Goal: Transaction & Acquisition: Subscribe to service/newsletter

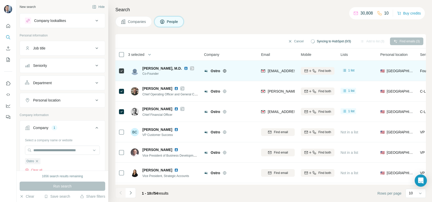
scroll to position [34, 0]
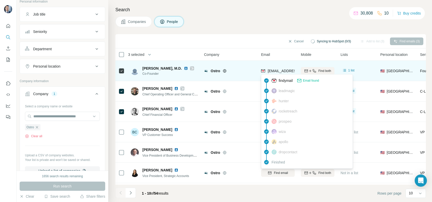
click at [274, 69] on span "[EMAIL_ADDRESS][PERSON_NAME][DOMAIN_NAME]" at bounding box center [312, 71] width 90 height 4
copy tr "[EMAIL_ADDRESS][PERSON_NAME][DOMAIN_NAME]"
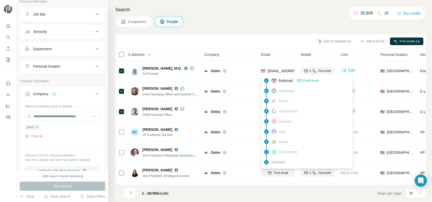
click at [248, 33] on div "Search Companies People Sync to HubSpot (3) Add to list (3) Find emails (3) 3 s…" at bounding box center [269, 101] width 323 height 202
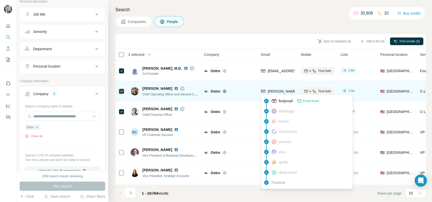
click at [275, 91] on span "[PERSON_NAME][EMAIL_ADDRESS][DOMAIN_NAME]" at bounding box center [312, 91] width 90 height 4
click at [274, 91] on span "[PERSON_NAME][EMAIL_ADDRESS][DOMAIN_NAME]" at bounding box center [312, 91] width 90 height 4
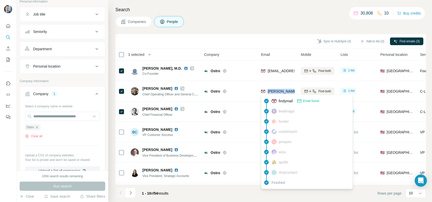
copy tr "[PERSON_NAME][EMAIL_ADDRESS][DOMAIN_NAME]"
click at [264, 31] on div "Search Companies People Sync to HubSpot (3) Add to list (3) Find emails (3) 3 s…" at bounding box center [269, 101] width 323 height 202
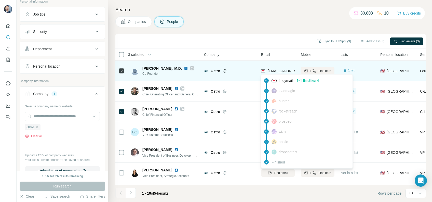
click at [277, 70] on span "[EMAIL_ADDRESS][PERSON_NAME][DOMAIN_NAME]" at bounding box center [312, 71] width 90 height 4
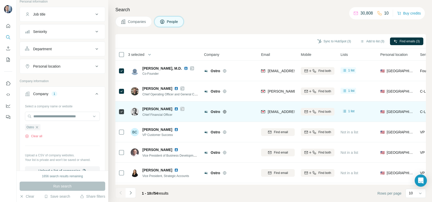
drag, startPoint x: 277, startPoint y: 70, endPoint x: 279, endPoint y: 106, distance: 35.4
click at [279, 104] on td "[EMAIL_ADDRESS][PERSON_NAME][DOMAIN_NAME]" at bounding box center [278, 111] width 40 height 20
click at [277, 111] on span "[EMAIL_ADDRESS][PERSON_NAME][DOMAIN_NAME]" at bounding box center [312, 111] width 90 height 4
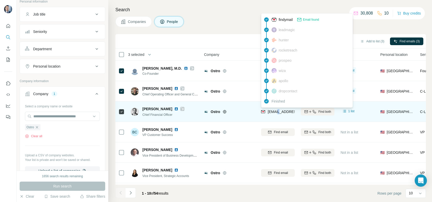
click at [277, 111] on span "[EMAIL_ADDRESS][PERSON_NAME][DOMAIN_NAME]" at bounding box center [312, 111] width 90 height 4
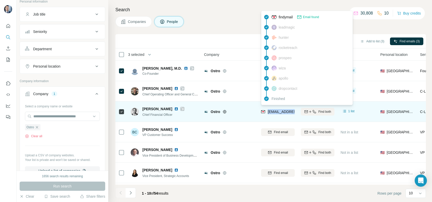
click at [277, 111] on span "[EMAIL_ADDRESS][PERSON_NAME][DOMAIN_NAME]" at bounding box center [312, 111] width 90 height 4
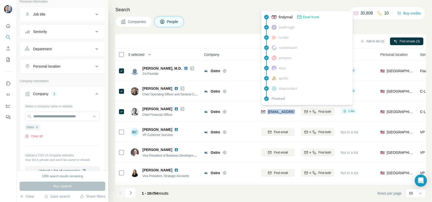
copy tr "[EMAIL_ADDRESS][PERSON_NAME][DOMAIN_NAME]"
click at [39, 128] on icon "button" at bounding box center [37, 127] width 4 height 4
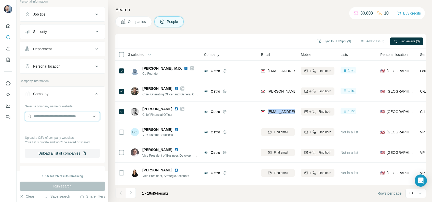
click at [54, 116] on input "text" at bounding box center [62, 115] width 75 height 9
paste input "**********"
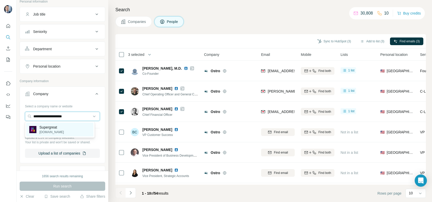
type input "**********"
click at [51, 129] on p "Supergreat" at bounding box center [51, 126] width 24 height 5
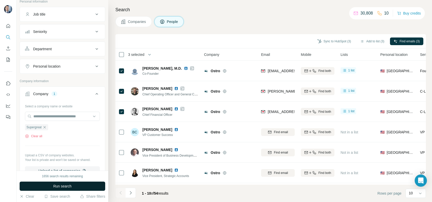
click at [65, 184] on span "Run search" at bounding box center [62, 185] width 18 height 5
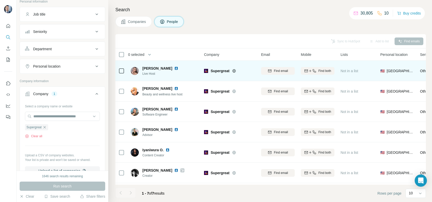
click at [178, 67] on img at bounding box center [176, 68] width 4 height 4
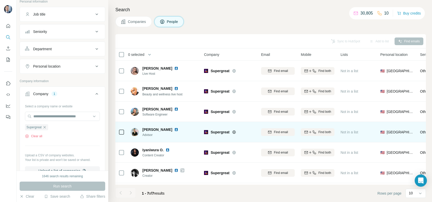
click at [166, 127] on div "[PERSON_NAME]" at bounding box center [163, 129] width 42 height 5
click at [174, 128] on img at bounding box center [176, 129] width 4 height 4
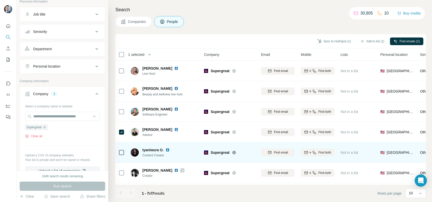
click at [168, 151] on img at bounding box center [167, 150] width 4 height 4
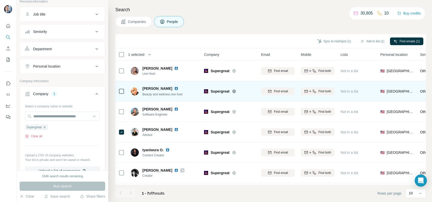
click at [180, 88] on div at bounding box center [179, 88] width 10 height 4
click at [178, 88] on img at bounding box center [176, 88] width 4 height 4
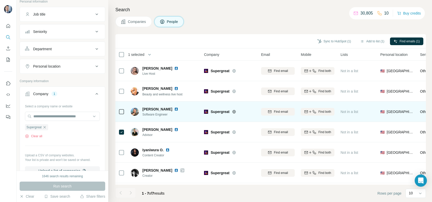
click at [174, 109] on img at bounding box center [176, 109] width 4 height 4
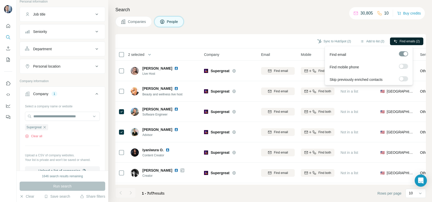
click at [409, 38] on button "Find emails (2)" at bounding box center [406, 41] width 33 height 8
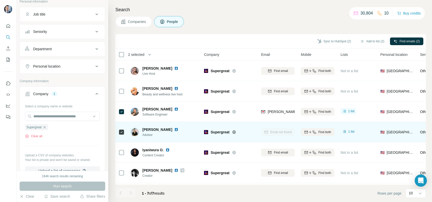
click at [116, 132] on td at bounding box center [121, 132] width 12 height 20
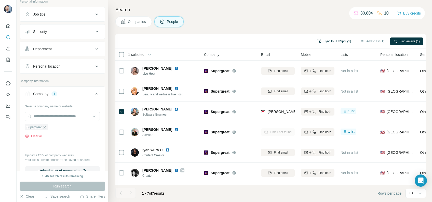
click at [334, 39] on button "Sync to HubSpot (1)" at bounding box center [334, 41] width 41 height 8
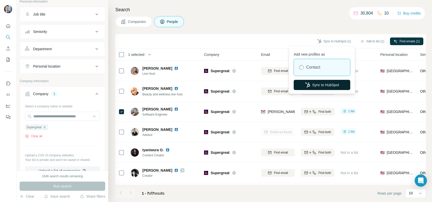
click at [320, 87] on button "Sync to HubSpot" at bounding box center [321, 85] width 56 height 10
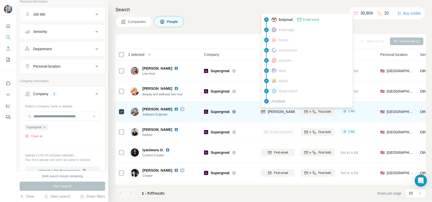
click at [277, 110] on span "[PERSON_NAME][EMAIL_ADDRESS][DOMAIN_NAME]" at bounding box center [312, 111] width 90 height 4
click at [278, 109] on span "[PERSON_NAME][EMAIL_ADDRESS][DOMAIN_NAME]" at bounding box center [312, 111] width 90 height 4
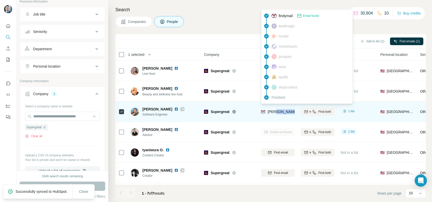
copy span "supergreat"
click at [277, 108] on div "[PERSON_NAME][EMAIL_ADDRESS][DOMAIN_NAME]" at bounding box center [278, 111] width 34 height 14
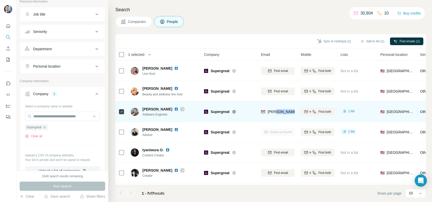
click at [277, 108] on div "[PERSON_NAME][EMAIL_ADDRESS][DOMAIN_NAME]" at bounding box center [278, 111] width 34 height 14
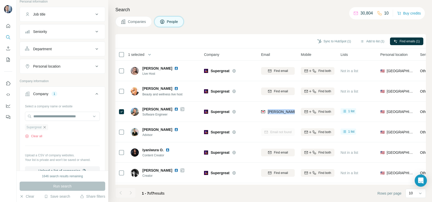
click at [46, 125] on icon "button" at bounding box center [44, 127] width 4 height 4
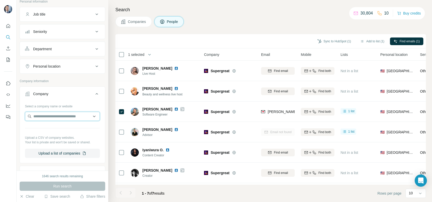
click at [49, 116] on input "text" at bounding box center [62, 115] width 75 height 9
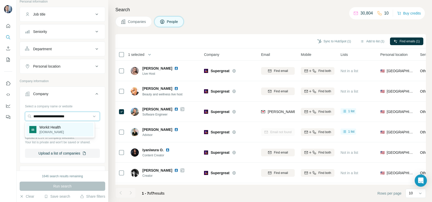
type input "**********"
click at [59, 131] on p "[DOMAIN_NAME]" at bounding box center [51, 132] width 24 height 5
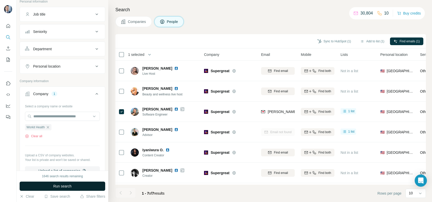
click at [55, 186] on span "Run search" at bounding box center [62, 185] width 18 height 5
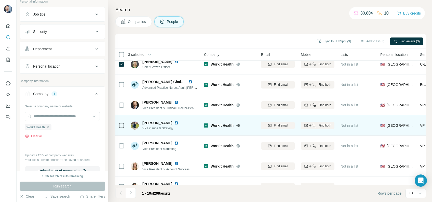
scroll to position [83, 0]
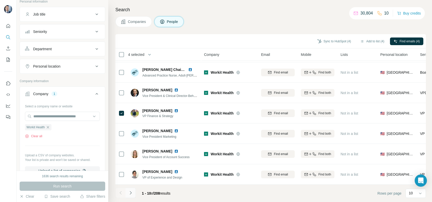
click at [134, 193] on button "Navigate to next page" at bounding box center [130, 192] width 10 height 10
click at [129, 193] on icon "Navigate to next page" at bounding box center [130, 192] width 5 height 5
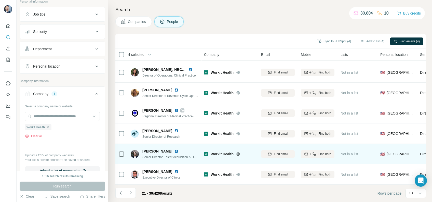
click at [120, 151] on icon at bounding box center [121, 154] width 6 height 6
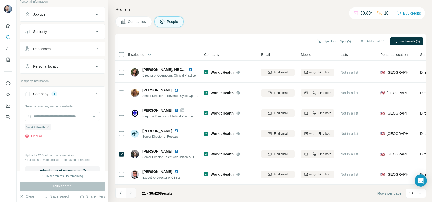
click at [128, 192] on icon "Navigate to next page" at bounding box center [130, 192] width 5 height 5
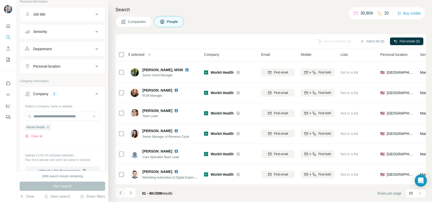
click at [122, 191] on icon "Navigate to previous page" at bounding box center [120, 192] width 5 height 5
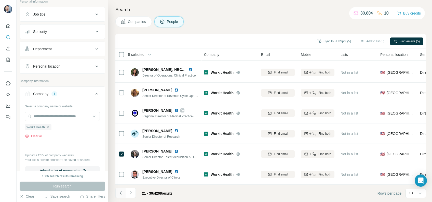
click at [122, 193] on icon "Navigate to previous page" at bounding box center [120, 192] width 5 height 5
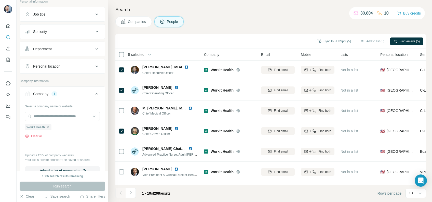
scroll to position [0, 0]
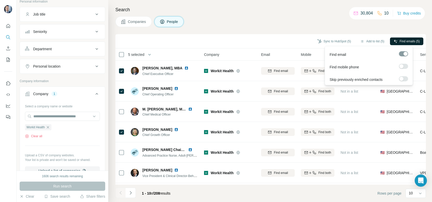
click at [406, 40] on span "Find emails (5)" at bounding box center [409, 41] width 20 height 5
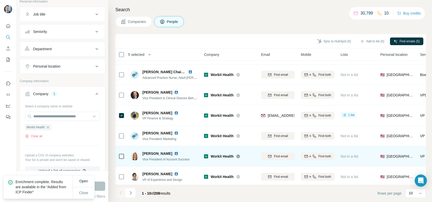
scroll to position [83, 0]
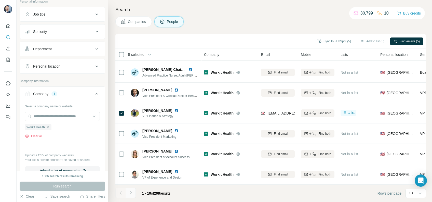
click at [130, 190] on icon "Navigate to next page" at bounding box center [130, 192] width 5 height 5
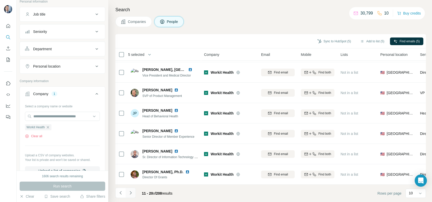
click at [130, 190] on icon "Navigate to next page" at bounding box center [130, 192] width 5 height 5
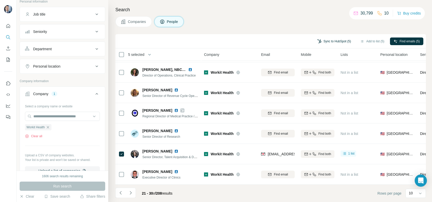
click at [328, 42] on button "Sync to HubSpot (5)" at bounding box center [334, 41] width 41 height 8
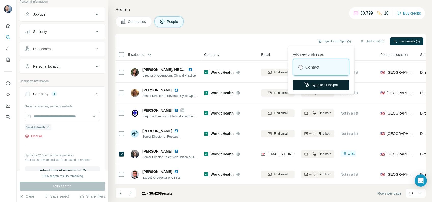
click at [316, 82] on button "Sync to HubSpot" at bounding box center [321, 85] width 56 height 10
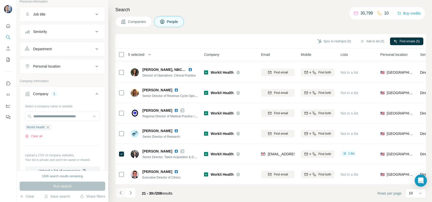
click at [119, 189] on button "Navigate to previous page" at bounding box center [120, 192] width 10 height 10
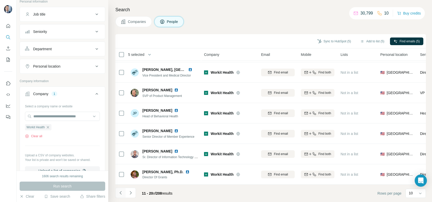
click at [119, 189] on button "Navigate to previous page" at bounding box center [120, 192] width 10 height 10
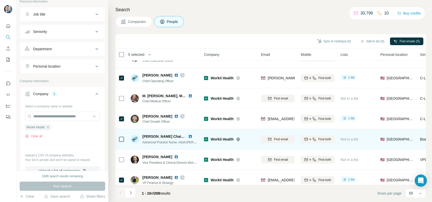
scroll to position [0, 0]
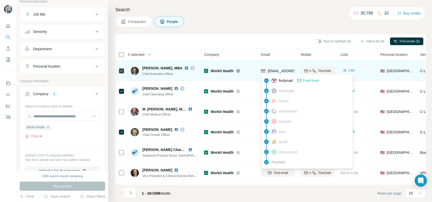
click at [279, 69] on span "[EMAIL_ADDRESS][DOMAIN_NAME]" at bounding box center [297, 71] width 60 height 4
copy tr "[EMAIL_ADDRESS][DOMAIN_NAME]"
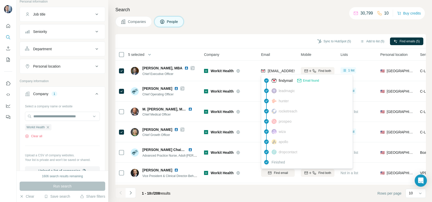
click at [231, 31] on div "Search Companies People Sync to HubSpot (5) Add to list (5) Find emails (5) 5 s…" at bounding box center [269, 101] width 323 height 202
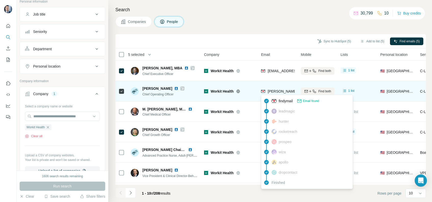
click at [277, 92] on span "[PERSON_NAME][EMAIL_ADDRESS][DOMAIN_NAME]" at bounding box center [312, 91] width 90 height 4
copy tr "[PERSON_NAME][EMAIL_ADDRESS][DOMAIN_NAME]"
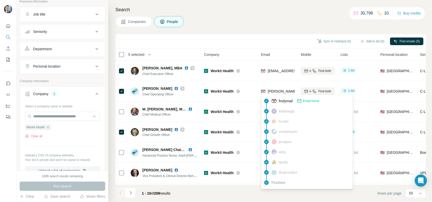
click at [290, 49] on th "Email" at bounding box center [278, 54] width 40 height 12
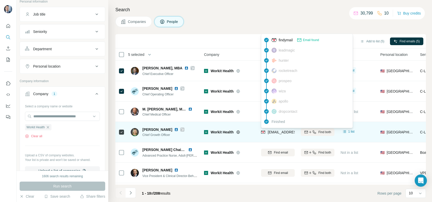
click at [281, 130] on span "[EMAIL_ADDRESS][DOMAIN_NAME]" at bounding box center [297, 132] width 60 height 4
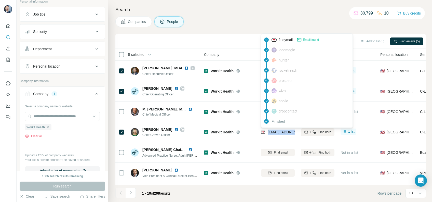
copy tr "[EMAIL_ADDRESS][DOMAIN_NAME]"
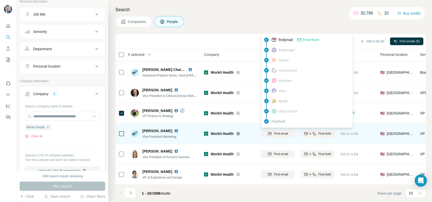
scroll to position [49, 0]
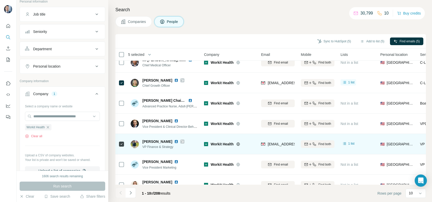
click at [273, 140] on div "[EMAIL_ADDRESS][DOMAIN_NAME]" at bounding box center [278, 144] width 34 height 14
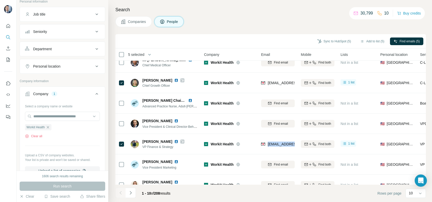
copy tr "[EMAIL_ADDRESS][DOMAIN_NAME]"
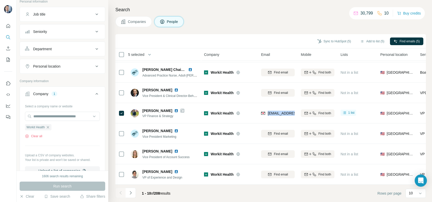
scroll to position [83, 0]
click at [132, 193] on icon "Navigate to next page" at bounding box center [130, 192] width 5 height 5
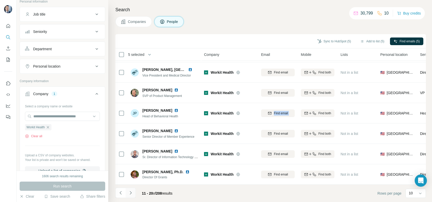
click at [134, 191] on button "Navigate to next page" at bounding box center [130, 192] width 10 height 10
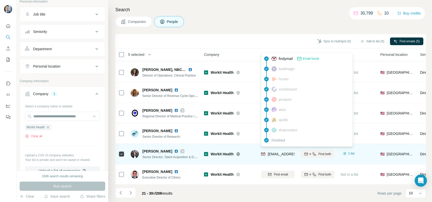
click at [267, 153] on div "[EMAIL_ADDRESS][DOMAIN_NAME]" at bounding box center [292, 154] width 63 height 6
click at [268, 152] on span "[EMAIL_ADDRESS][DOMAIN_NAME]" at bounding box center [297, 154] width 60 height 4
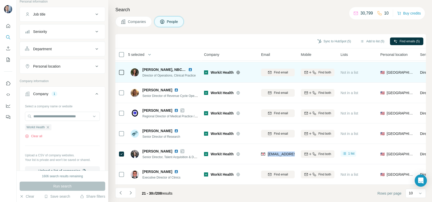
copy tr "[EMAIL_ADDRESS][DOMAIN_NAME]"
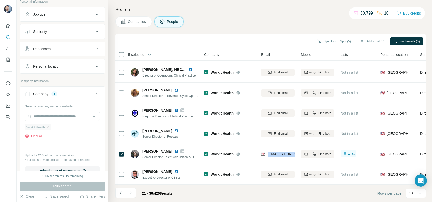
click at [50, 125] on icon "button" at bounding box center [48, 127] width 4 height 4
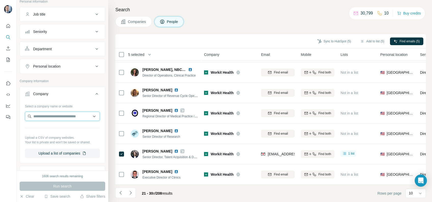
click at [48, 115] on input "text" at bounding box center [62, 115] width 75 height 9
paste input "**********"
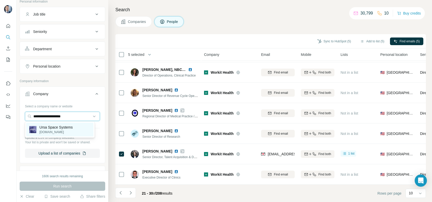
type input "**********"
click at [57, 130] on p "[DOMAIN_NAME]" at bounding box center [55, 132] width 33 height 5
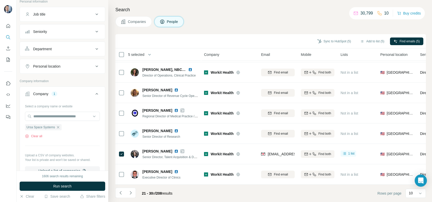
click at [67, 191] on div "1606 search results remaining Run search Clear Save search Share filters" at bounding box center [63, 185] width 92 height 31
click at [63, 185] on span "Run search" at bounding box center [62, 185] width 18 height 5
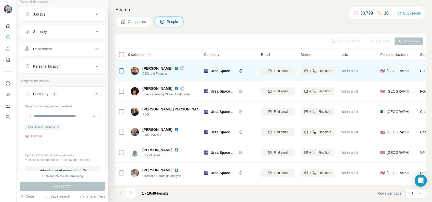
click at [181, 69] on icon at bounding box center [182, 68] width 3 height 4
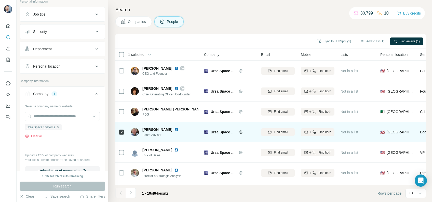
scroll to position [68, 0]
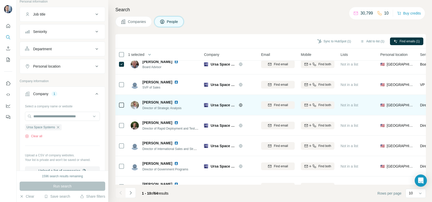
click at [122, 108] on div at bounding box center [121, 105] width 6 height 14
click at [121, 109] on div at bounding box center [121, 105] width 6 height 14
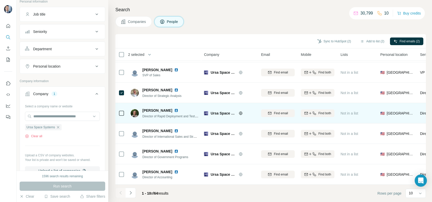
scroll to position [0, 0]
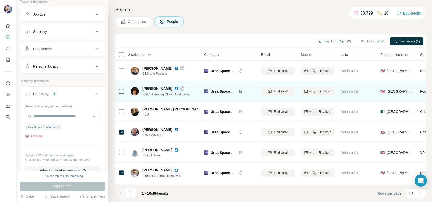
click at [180, 89] on div at bounding box center [182, 88] width 4 height 4
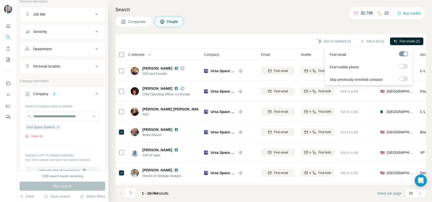
click at [397, 39] on button "Find emails (2)" at bounding box center [406, 41] width 33 height 8
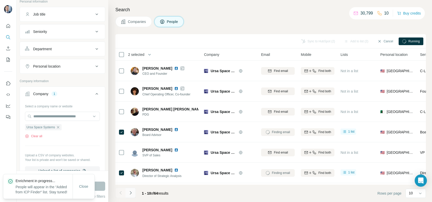
click at [135, 195] on button "Navigate to next page" at bounding box center [130, 192] width 10 height 10
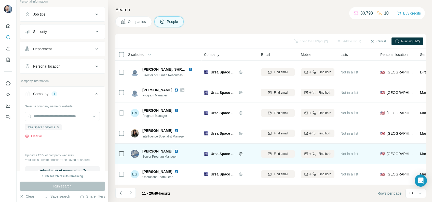
scroll to position [83, 0]
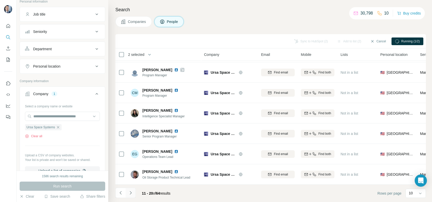
click at [133, 192] on icon "Navigate to next page" at bounding box center [130, 192] width 5 height 5
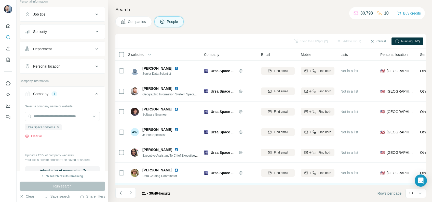
scroll to position [68, 0]
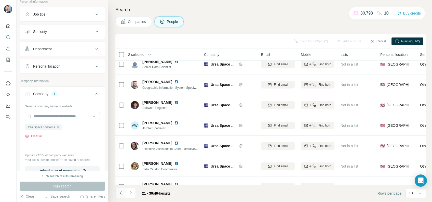
click at [124, 191] on button "Navigate to previous page" at bounding box center [120, 192] width 10 height 10
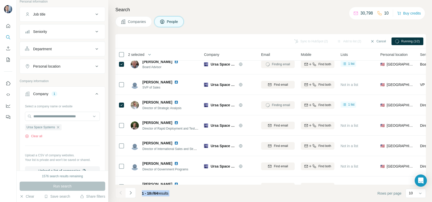
click at [124, 191] on div at bounding box center [120, 192] width 10 height 10
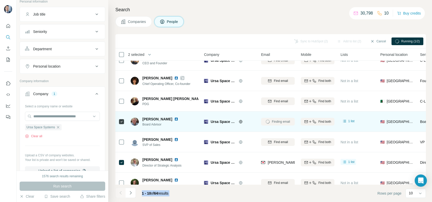
scroll to position [0, 0]
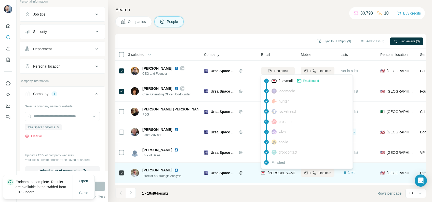
click at [271, 171] on span "[PERSON_NAME][EMAIL_ADDRESS][PERSON_NAME][DOMAIN_NAME]" at bounding box center [326, 172] width 119 height 4
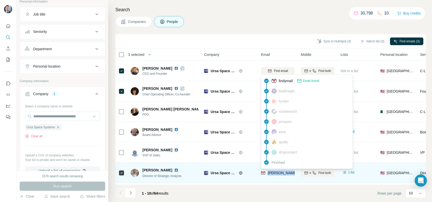
click at [271, 171] on span "[PERSON_NAME][EMAIL_ADDRESS][PERSON_NAME][DOMAIN_NAME]" at bounding box center [326, 172] width 119 height 4
copy tr "[PERSON_NAME][EMAIL_ADDRESS][PERSON_NAME][DOMAIN_NAME]"
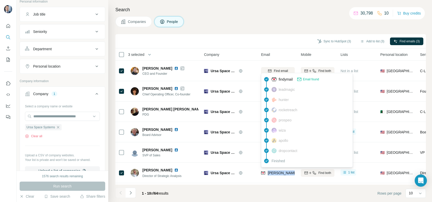
click at [226, 18] on div "Companies People" at bounding box center [270, 21] width 310 height 11
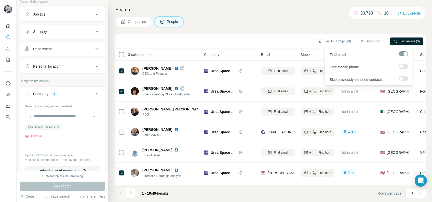
click at [393, 41] on icon "button" at bounding box center [394, 40] width 3 height 3
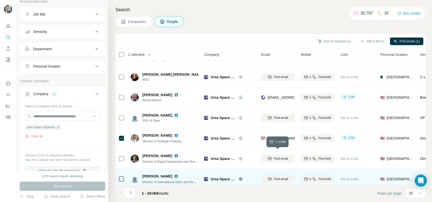
scroll to position [68, 0]
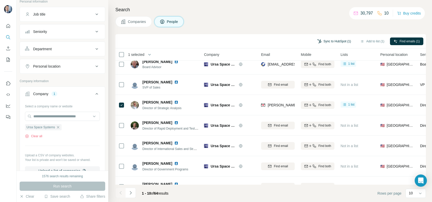
click at [334, 41] on button "Sync to HubSpot (1)" at bounding box center [334, 41] width 41 height 8
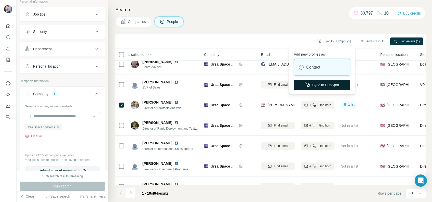
click at [320, 82] on button "Sync to HubSpot" at bounding box center [321, 85] width 56 height 10
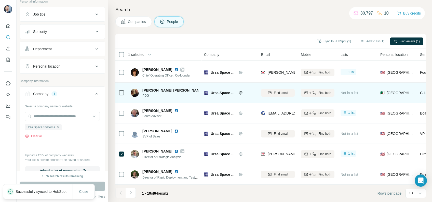
scroll to position [0, 0]
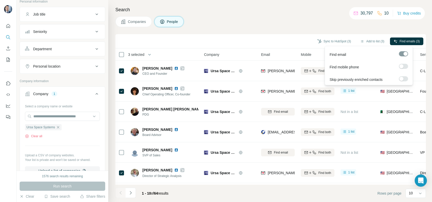
click at [402, 62] on div "Find mobile phone" at bounding box center [369, 66] width 86 height 12
click at [405, 66] on label at bounding box center [403, 66] width 9 height 5
click at [400, 42] on span "Find emails & mobiles (3)" at bounding box center [402, 41] width 34 height 5
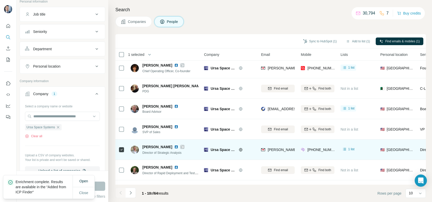
scroll to position [34, 0]
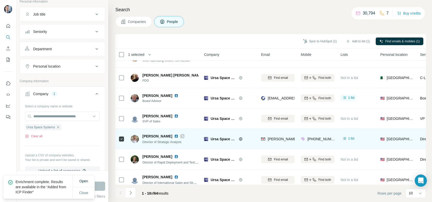
click at [289, 134] on div "[PERSON_NAME][EMAIL_ADDRESS][PERSON_NAME][DOMAIN_NAME]" at bounding box center [278, 139] width 34 height 14
click at [280, 139] on span "[PERSON_NAME][EMAIL_ADDRESS][PERSON_NAME][DOMAIN_NAME]" at bounding box center [326, 139] width 119 height 4
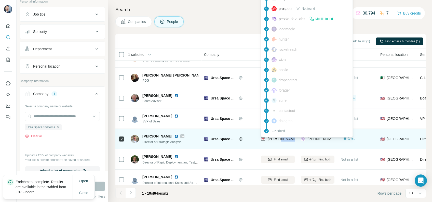
click at [280, 139] on span "[PERSON_NAME][EMAIL_ADDRESS][PERSON_NAME][DOMAIN_NAME]" at bounding box center [326, 139] width 119 height 4
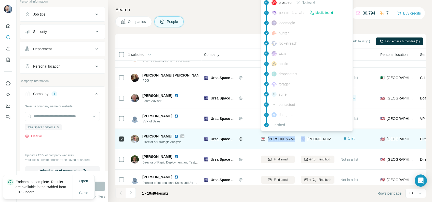
click at [280, 139] on span "[PERSON_NAME][EMAIL_ADDRESS][PERSON_NAME][DOMAIN_NAME]" at bounding box center [326, 139] width 119 height 4
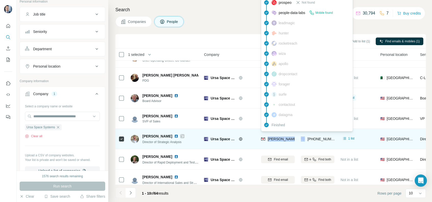
click at [280, 139] on span "[PERSON_NAME][EMAIL_ADDRESS][PERSON_NAME][DOMAIN_NAME]" at bounding box center [326, 139] width 119 height 4
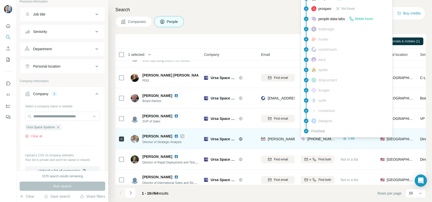
click at [320, 138] on span "[PHONE_NUMBER]" at bounding box center [323, 139] width 32 height 4
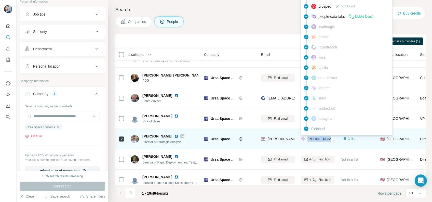
click at [320, 138] on span "[PHONE_NUMBER]" at bounding box center [323, 139] width 32 height 4
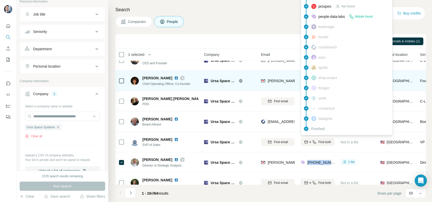
scroll to position [0, 0]
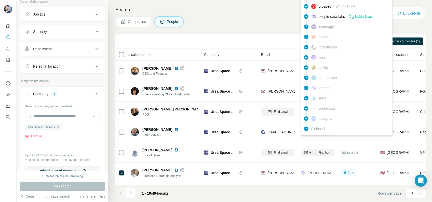
click at [230, 31] on div "Search Companies People Sync to HubSpot (1) Add to list (1) Find emails & mobil…" at bounding box center [269, 101] width 323 height 202
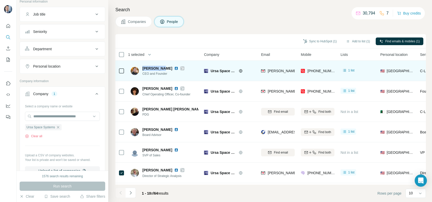
drag, startPoint x: 164, startPoint y: 67, endPoint x: 141, endPoint y: 67, distance: 22.9
click at [141, 67] on div "[PERSON_NAME] CEO and Founder" at bounding box center [158, 71] width 54 height 10
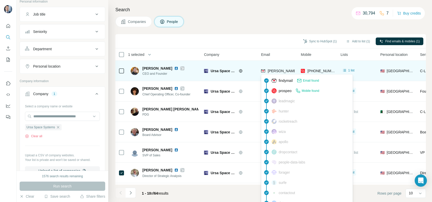
click at [281, 70] on span "[PERSON_NAME][EMAIL_ADDRESS][DOMAIN_NAME]" at bounding box center [312, 71] width 90 height 4
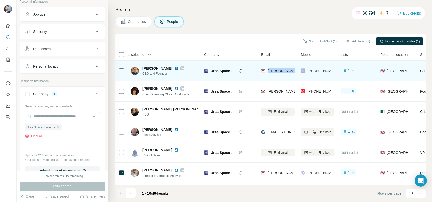
click at [281, 70] on span "[PERSON_NAME][EMAIL_ADDRESS][DOMAIN_NAME]" at bounding box center [312, 71] width 90 height 4
drag, startPoint x: 170, startPoint y: 75, endPoint x: 143, endPoint y: 75, distance: 27.7
click at [143, 75] on span "CEO and Founder" at bounding box center [163, 73] width 42 height 5
click at [315, 77] on div "[PHONE_NUMBER]" at bounding box center [318, 71] width 34 height 14
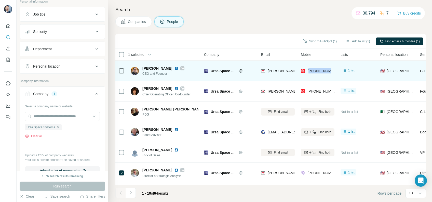
drag, startPoint x: 315, startPoint y: 77, endPoint x: 315, endPoint y: 73, distance: 3.3
click at [315, 73] on div "[PHONE_NUMBER]" at bounding box center [318, 71] width 35 height 6
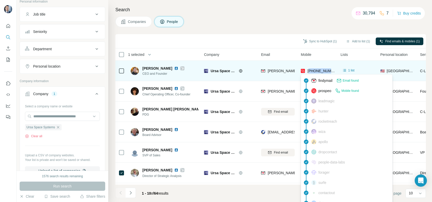
click at [316, 70] on span "[PHONE_NUMBER]" at bounding box center [323, 71] width 32 height 4
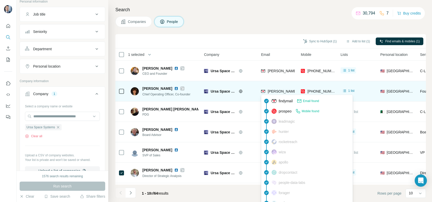
click at [283, 89] on span "[PERSON_NAME][EMAIL_ADDRESS][DOMAIN_NAME]" at bounding box center [312, 91] width 90 height 4
click at [280, 90] on span "[PERSON_NAME][EMAIL_ADDRESS][DOMAIN_NAME]" at bounding box center [312, 91] width 90 height 4
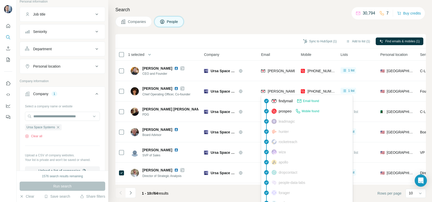
click at [237, 33] on div "Search Companies People Sync to HubSpot (1) Add to list (1) Find emails & mobil…" at bounding box center [269, 101] width 323 height 202
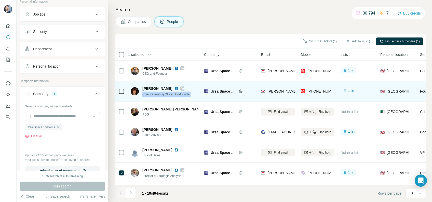
drag, startPoint x: 197, startPoint y: 93, endPoint x: 142, endPoint y: 96, distance: 55.3
click at [142, 96] on div "[PERSON_NAME] Chief Operating Officer, Co-founder" at bounding box center [165, 91] width 68 height 14
click at [317, 88] on div "[PHONE_NUMBER]" at bounding box center [318, 91] width 34 height 14
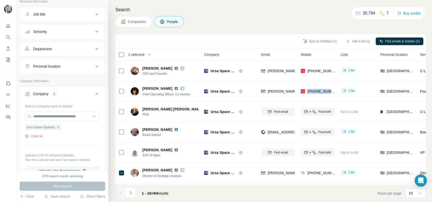
click at [136, 22] on span "Companies" at bounding box center [137, 21] width 19 height 5
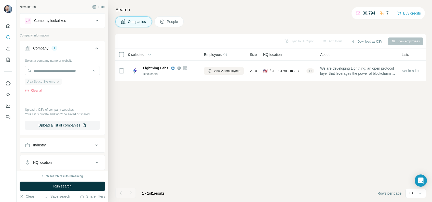
click at [60, 83] on icon "button" at bounding box center [58, 81] width 4 height 4
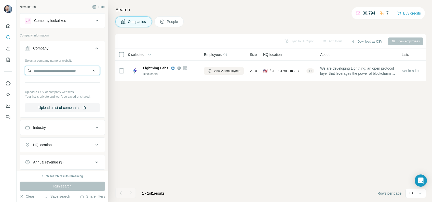
click at [56, 72] on input "text" at bounding box center [62, 70] width 75 height 9
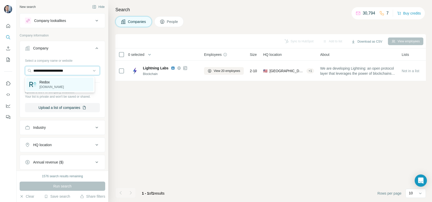
type input "**********"
click at [60, 82] on p "Redox" at bounding box center [51, 81] width 24 height 5
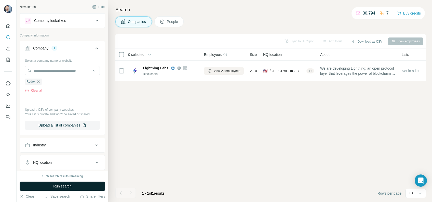
click at [64, 184] on span "Run search" at bounding box center [62, 185] width 18 height 5
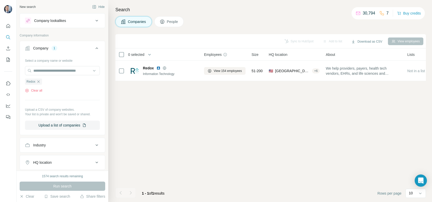
click at [172, 17] on button "People" at bounding box center [169, 21] width 30 height 11
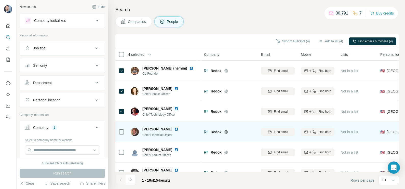
click at [120, 135] on icon at bounding box center [121, 132] width 6 height 6
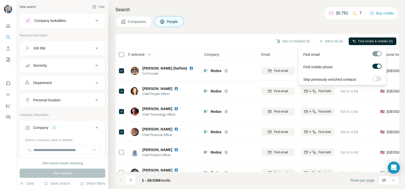
click at [362, 39] on span "Find emails & mobiles (5)" at bounding box center [375, 41] width 34 height 5
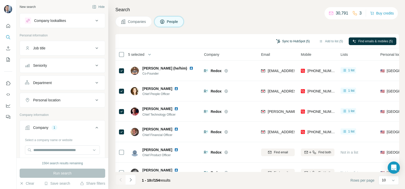
click at [294, 41] on button "Sync to HubSpot (5)" at bounding box center [292, 41] width 41 height 8
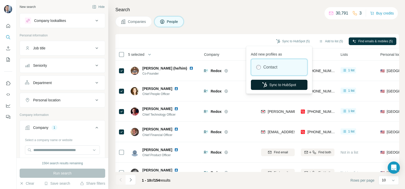
click at [280, 85] on button "Sync to HubSpot" at bounding box center [279, 85] width 56 height 10
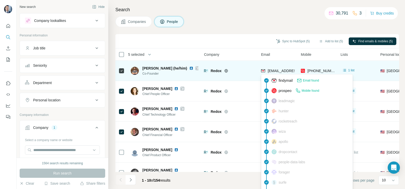
click at [283, 71] on span "[EMAIL_ADDRESS][DOMAIN_NAME]" at bounding box center [297, 71] width 60 height 4
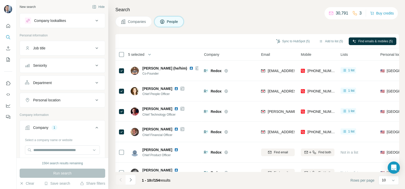
click at [240, 41] on div "Sync to HubSpot (5) Add to list (5) Find emails & mobiles (5)" at bounding box center [257, 41] width 278 height 9
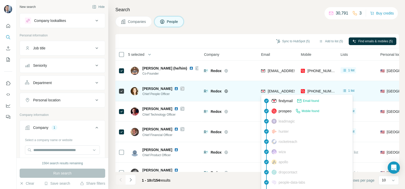
click at [285, 90] on span "[EMAIL_ADDRESS][DOMAIN_NAME]" at bounding box center [297, 91] width 60 height 4
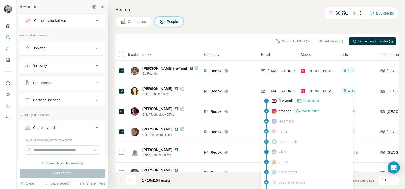
click at [275, 49] on th "Email" at bounding box center [278, 54] width 40 height 12
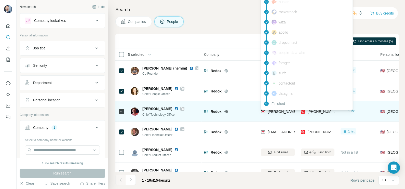
click at [279, 113] on span "[PERSON_NAME][EMAIL_ADDRESS][DOMAIN_NAME]" at bounding box center [310, 111] width 86 height 5
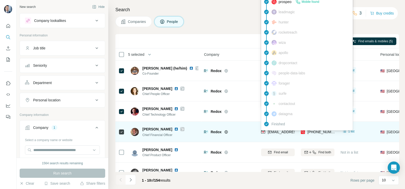
click at [280, 133] on span "[EMAIL_ADDRESS][DOMAIN_NAME]" at bounding box center [297, 132] width 60 height 4
click at [280, 132] on span "[EMAIL_ADDRESS][DOMAIN_NAME]" at bounding box center [297, 132] width 60 height 4
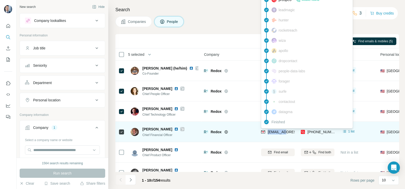
click at [280, 132] on span "[EMAIL_ADDRESS][DOMAIN_NAME]" at bounding box center [297, 132] width 60 height 4
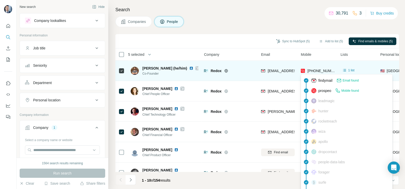
click at [317, 69] on span "[PHONE_NUMBER]" at bounding box center [323, 71] width 32 height 4
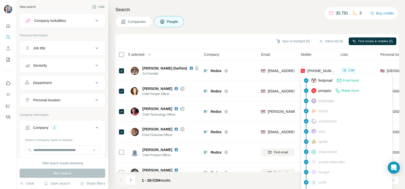
click at [259, 42] on div "Sync to HubSpot (5) Add to list (5) Find emails & mobiles (5)" at bounding box center [257, 41] width 278 height 9
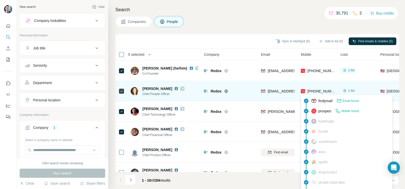
click at [321, 91] on span "[PHONE_NUMBER]" at bounding box center [323, 91] width 32 height 4
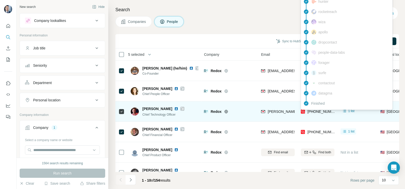
click at [319, 112] on span "[PHONE_NUMBER]" at bounding box center [323, 111] width 32 height 4
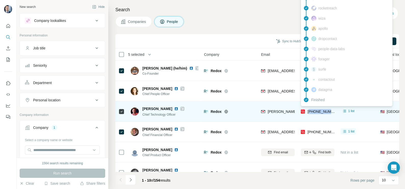
click at [319, 112] on span "[PHONE_NUMBER]" at bounding box center [323, 111] width 32 height 4
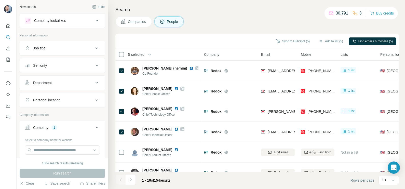
click at [246, 32] on div "Search Companies People Sync to HubSpot (5) Add to list (5) Find emails & mobil…" at bounding box center [256, 94] width 296 height 189
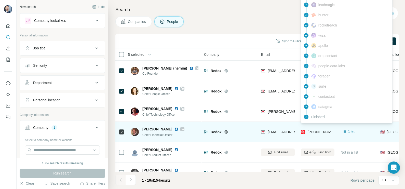
click at [321, 133] on span "[PHONE_NUMBER]" at bounding box center [323, 132] width 32 height 4
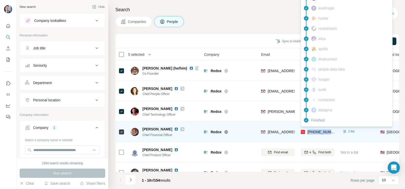
click at [321, 133] on span "[PHONE_NUMBER]" at bounding box center [323, 132] width 32 height 4
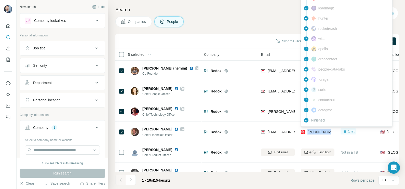
scroll to position [32, 0]
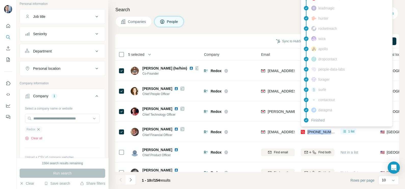
click at [40, 127] on icon "button" at bounding box center [38, 129] width 4 height 4
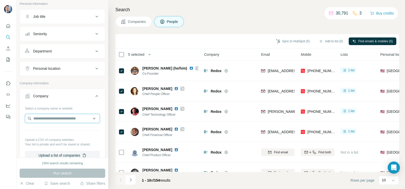
click at [48, 118] on input "text" at bounding box center [62, 118] width 75 height 9
type input "**********"
click at [51, 130] on p "Ravn" at bounding box center [51, 128] width 24 height 5
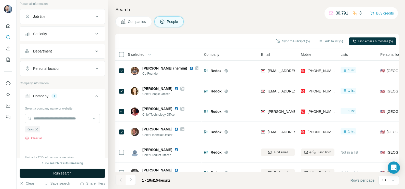
click at [65, 171] on span "Run search" at bounding box center [62, 172] width 18 height 5
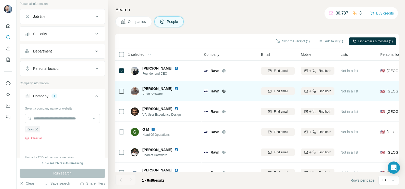
click at [123, 94] on icon at bounding box center [121, 91] width 6 height 6
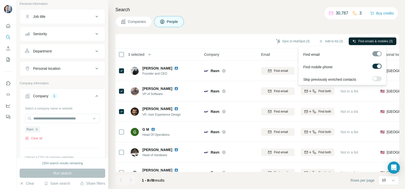
drag, startPoint x: 375, startPoint y: 66, endPoint x: 377, endPoint y: 44, distance: 22.5
click at [375, 66] on label at bounding box center [376, 66] width 9 height 5
click at [377, 39] on span "Find emails (3)" at bounding box center [382, 41] width 20 height 5
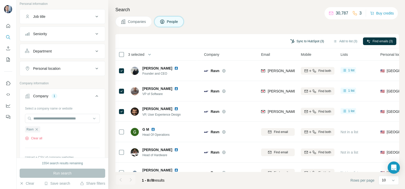
click at [309, 42] on button "Sync to HubSpot (3)" at bounding box center [307, 41] width 41 height 8
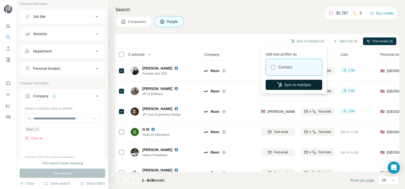
click at [298, 83] on button "Sync to HubSpot" at bounding box center [293, 85] width 56 height 10
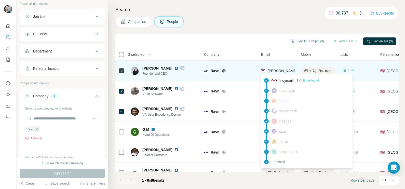
click at [278, 73] on span "[PERSON_NAME][EMAIL_ADDRESS][DOMAIN_NAME]" at bounding box center [310, 70] width 86 height 5
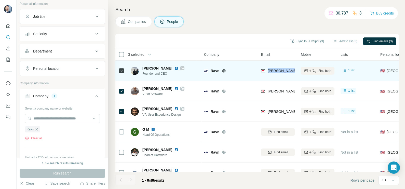
click at [278, 73] on span "[PERSON_NAME][EMAIL_ADDRESS][DOMAIN_NAME]" at bounding box center [310, 70] width 86 height 5
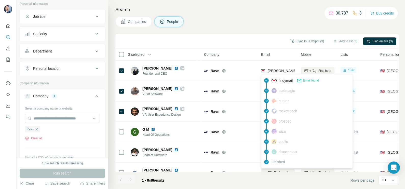
click at [272, 38] on div "Sync to HubSpot (3) Add to list (3) Find emails (3)" at bounding box center [257, 41] width 278 height 9
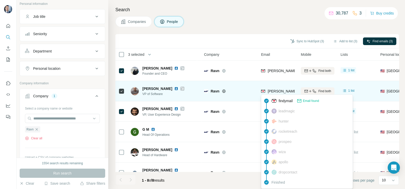
click at [271, 93] on span "[PERSON_NAME][EMAIL_ADDRESS][DOMAIN_NAME]" at bounding box center [310, 91] width 86 height 5
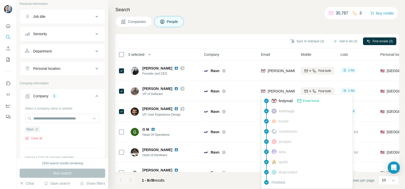
click at [254, 34] on div "Sync to HubSpot (3) Add to list (3) Find emails (3)" at bounding box center [256, 41] width 283 height 14
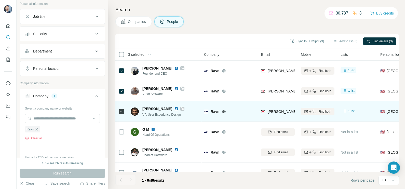
click at [271, 117] on div "[PERSON_NAME][EMAIL_ADDRESS][DOMAIN_NAME]" at bounding box center [278, 111] width 34 height 14
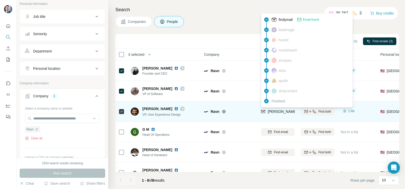
click at [277, 110] on span "[PERSON_NAME][EMAIL_ADDRESS][DOMAIN_NAME]" at bounding box center [312, 111] width 90 height 4
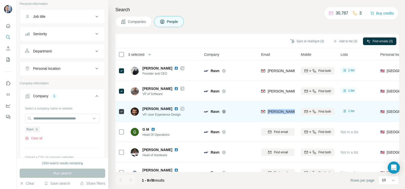
click at [277, 110] on span "[PERSON_NAME][EMAIL_ADDRESS][DOMAIN_NAME]" at bounding box center [312, 111] width 90 height 4
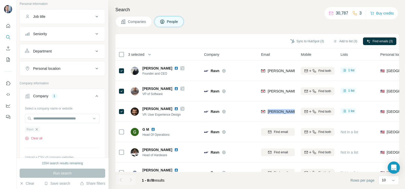
click at [37, 129] on icon "button" at bounding box center [37, 129] width 4 height 4
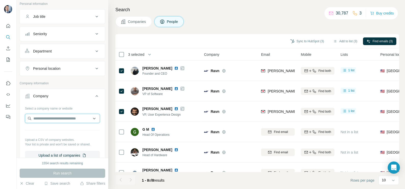
click at [54, 119] on input "text" at bounding box center [62, 118] width 75 height 9
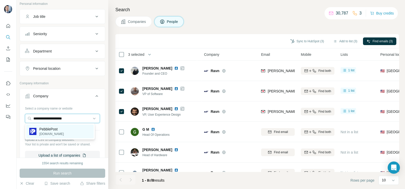
type input "**********"
click at [57, 132] on p "[DOMAIN_NAME]" at bounding box center [51, 134] width 24 height 5
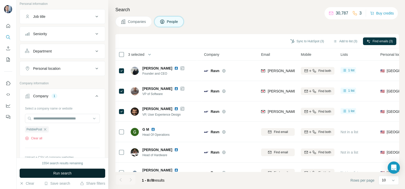
click at [65, 172] on span "Run search" at bounding box center [62, 172] width 18 height 5
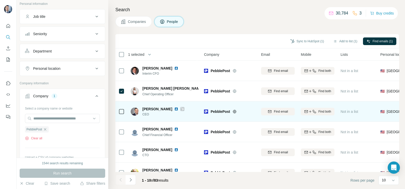
click at [181, 108] on icon at bounding box center [182, 108] width 3 height 3
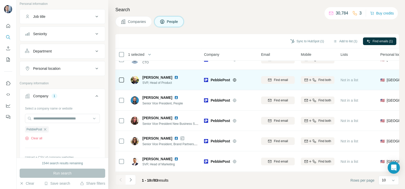
scroll to position [95, 0]
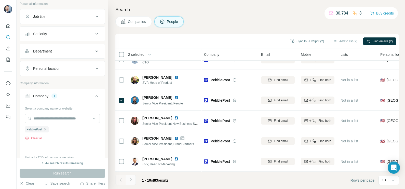
click at [128, 181] on icon "Navigate to next page" at bounding box center [130, 179] width 5 height 5
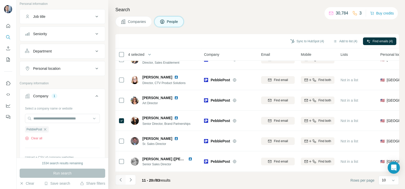
click at [120, 179] on icon "Navigate to previous page" at bounding box center [120, 179] width 5 height 5
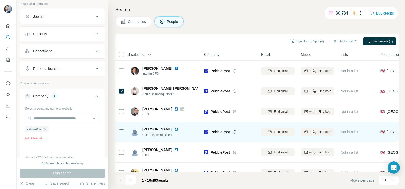
scroll to position [32, 0]
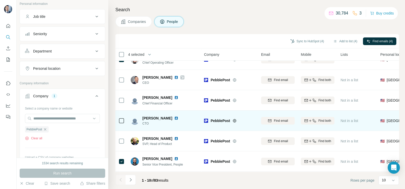
click at [118, 121] on div at bounding box center [121, 121] width 6 height 6
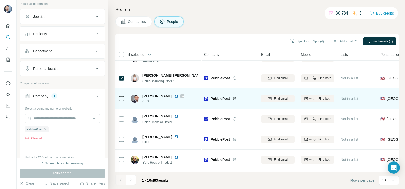
scroll to position [0, 0]
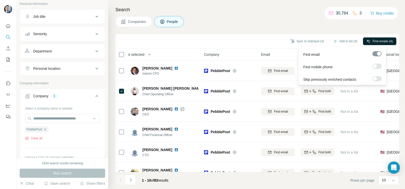
click at [370, 41] on button "Find emails (4)" at bounding box center [379, 41] width 33 height 8
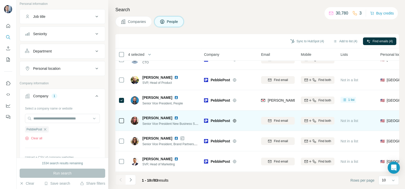
scroll to position [95, 0]
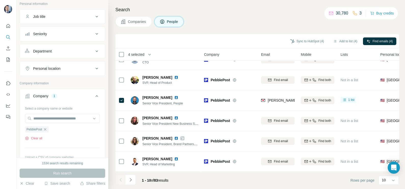
click at [136, 177] on div "1 - 10 of 83 results" at bounding box center [143, 180] width 57 height 11
click at [133, 178] on button "Navigate to next page" at bounding box center [130, 180] width 10 height 10
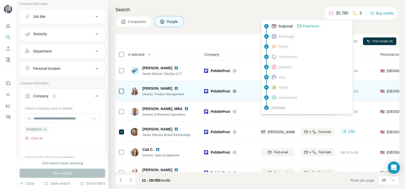
scroll to position [0, 0]
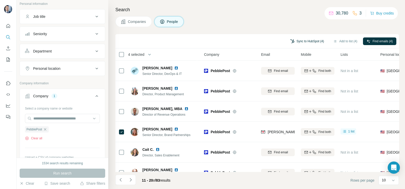
click at [305, 40] on button "Sync to HubSpot (4)" at bounding box center [307, 41] width 41 height 8
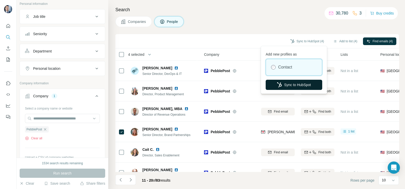
click at [289, 85] on button "Sync to HubSpot" at bounding box center [293, 85] width 56 height 10
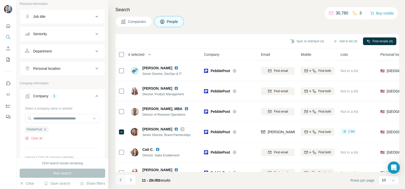
click at [118, 180] on icon "Navigate to previous page" at bounding box center [120, 179] width 5 height 5
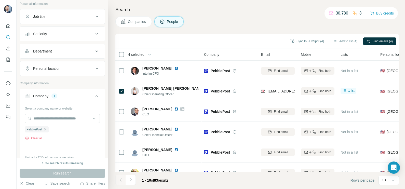
click at [118, 180] on div at bounding box center [120, 180] width 10 height 10
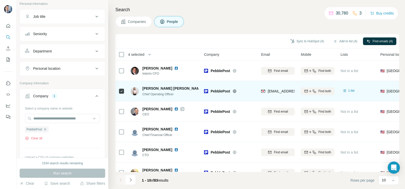
click at [277, 86] on div "[EMAIL_ADDRESS][DOMAIN_NAME]" at bounding box center [278, 91] width 34 height 14
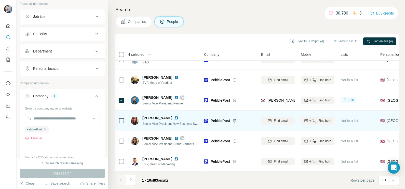
scroll to position [95, 0]
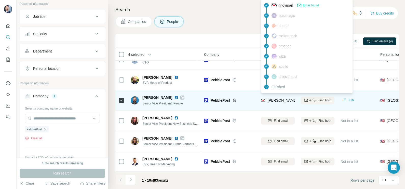
click at [274, 98] on span "[PERSON_NAME][EMAIL_ADDRESS][DOMAIN_NAME]" at bounding box center [312, 100] width 90 height 4
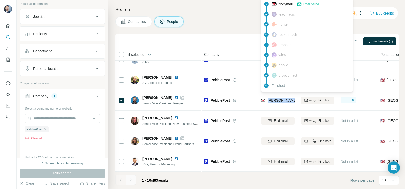
click at [132, 181] on icon "Navigate to next page" at bounding box center [130, 179] width 5 height 5
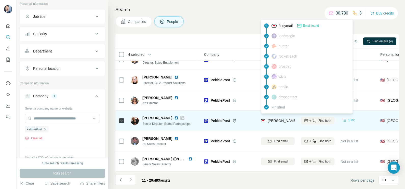
click at [275, 119] on span "[PERSON_NAME][EMAIL_ADDRESS][DOMAIN_NAME]" at bounding box center [312, 121] width 90 height 4
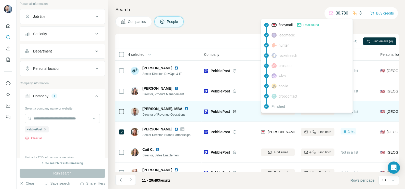
scroll to position [0, 0]
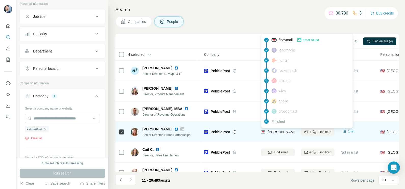
click at [280, 132] on span "[PERSON_NAME][EMAIL_ADDRESS][DOMAIN_NAME]" at bounding box center [312, 132] width 90 height 4
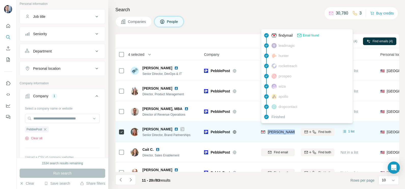
click at [280, 132] on span "[PERSON_NAME][EMAIL_ADDRESS][DOMAIN_NAME]" at bounding box center [312, 132] width 90 height 4
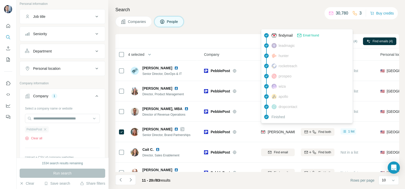
click at [48, 129] on div "PebblePost" at bounding box center [37, 129] width 24 height 6
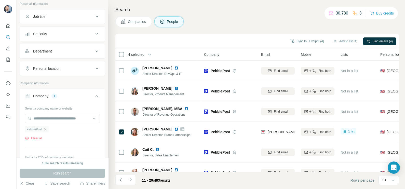
click at [47, 128] on icon "button" at bounding box center [45, 129] width 4 height 4
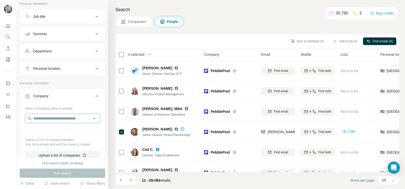
click at [50, 116] on input "text" at bounding box center [62, 118] width 75 height 9
paste input "**********"
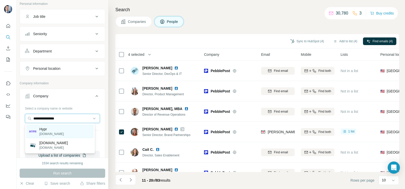
type input "**********"
click at [66, 130] on div "Hypr [DOMAIN_NAME]" at bounding box center [59, 131] width 67 height 14
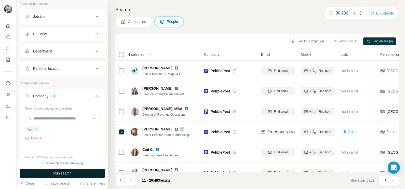
click at [63, 177] on button "Run search" at bounding box center [63, 172] width 86 height 9
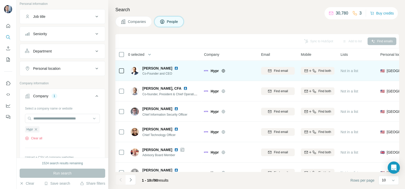
click at [223, 72] on icon at bounding box center [223, 71] width 4 height 4
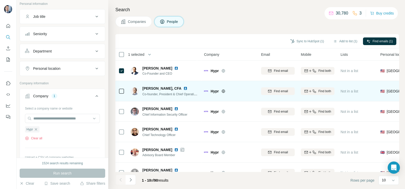
click at [118, 90] on td at bounding box center [121, 91] width 12 height 20
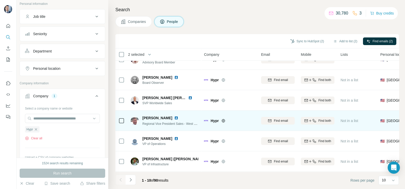
scroll to position [95, 0]
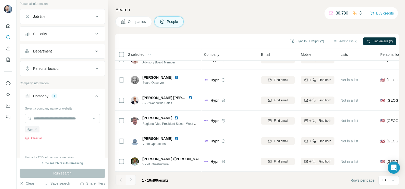
click at [131, 179] on icon "Navigate to next page" at bounding box center [130, 179] width 5 height 5
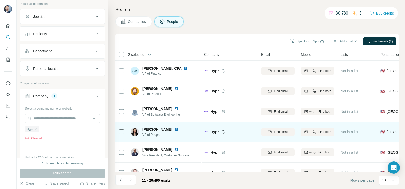
scroll to position [0, 0]
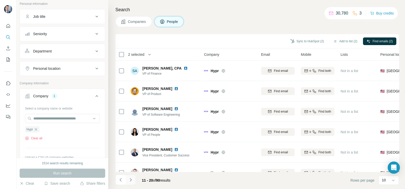
click at [132, 179] on icon "Navigate to next page" at bounding box center [130, 179] width 5 height 5
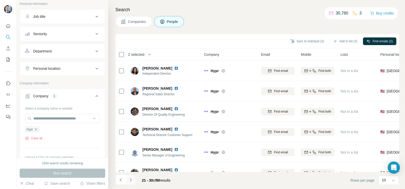
click at [131, 180] on icon "Navigate to next page" at bounding box center [131, 179] width 2 height 3
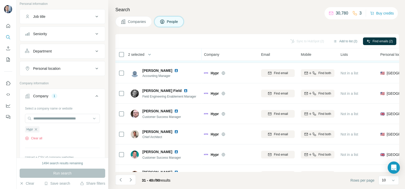
scroll to position [95, 0]
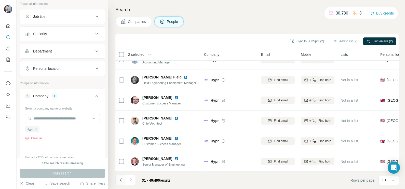
click at [119, 179] on icon "Navigate to previous page" at bounding box center [120, 179] width 5 height 5
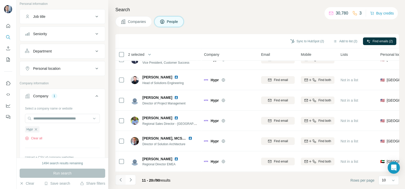
click at [119, 179] on icon "Navigate to previous page" at bounding box center [120, 179] width 5 height 5
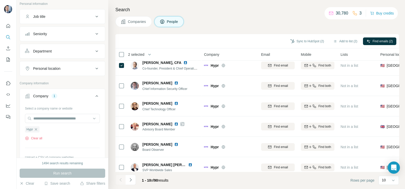
scroll to position [0, 0]
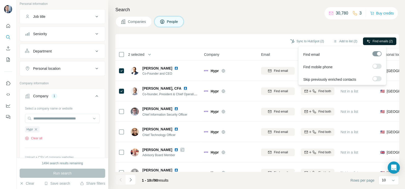
click at [382, 40] on span "Find emails (2)" at bounding box center [382, 41] width 20 height 5
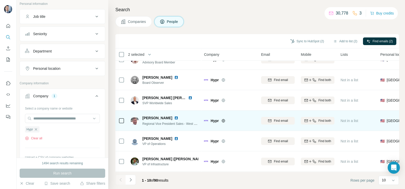
scroll to position [95, 0]
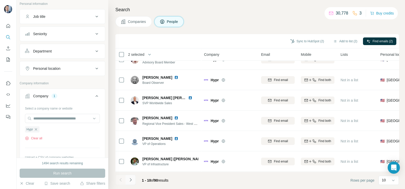
click at [130, 181] on icon "Navigate to next page" at bounding box center [131, 179] width 2 height 3
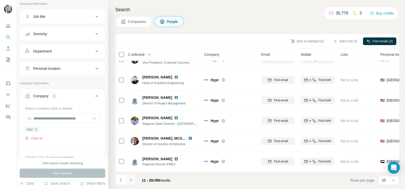
click at [130, 181] on icon "Navigate to next page" at bounding box center [131, 179] width 2 height 3
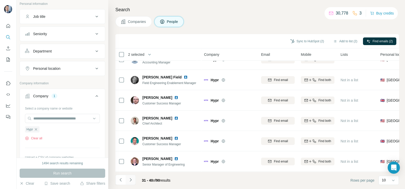
click at [129, 182] on icon "Navigate to next page" at bounding box center [130, 179] width 5 height 5
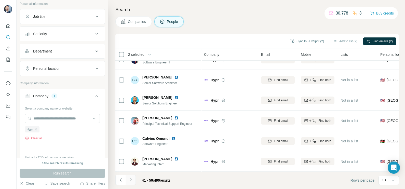
drag, startPoint x: 137, startPoint y: 178, endPoint x: 134, endPoint y: 178, distance: 2.8
click at [137, 178] on div "41 - 50 of 90 results" at bounding box center [144, 180] width 59 height 11
click at [132, 178] on icon "Navigate to next page" at bounding box center [130, 179] width 5 height 5
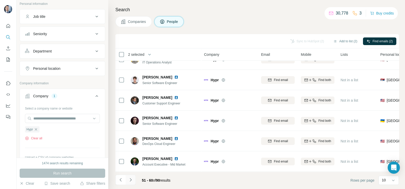
click at [131, 183] on button "Navigate to next page" at bounding box center [130, 180] width 10 height 10
click at [130, 179] on icon "Navigate to next page" at bounding box center [130, 179] width 5 height 5
click at [135, 177] on button "Navigate to next page" at bounding box center [130, 180] width 10 height 10
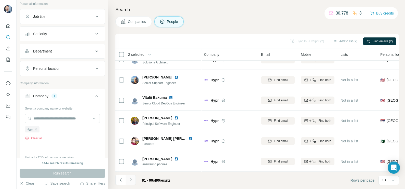
click at [134, 178] on button "Navigate to next page" at bounding box center [130, 180] width 10 height 10
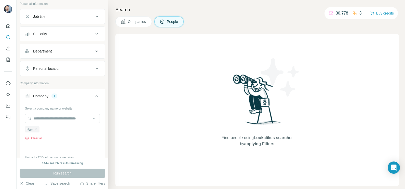
click at [128, 21] on span "Companies" at bounding box center [137, 21] width 19 height 5
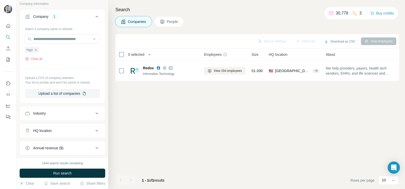
scroll to position [0, 0]
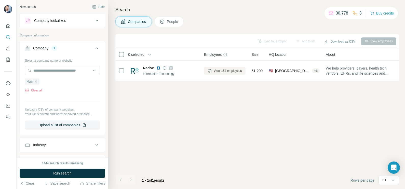
click at [61, 174] on span "Run search" at bounding box center [62, 172] width 18 height 5
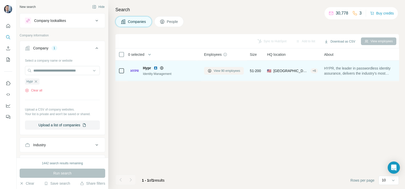
click at [223, 68] on span "View 90 employees" at bounding box center [227, 70] width 26 height 5
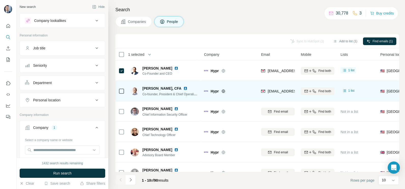
click at [118, 93] on td at bounding box center [121, 91] width 12 height 20
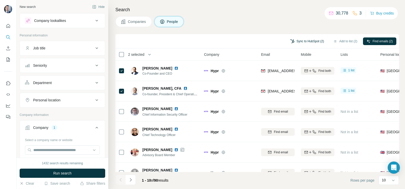
click at [308, 41] on button "Sync to HubSpot (2)" at bounding box center [307, 41] width 41 height 8
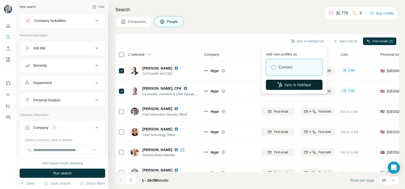
click at [294, 83] on button "Sync to HubSpot" at bounding box center [294, 85] width 56 height 10
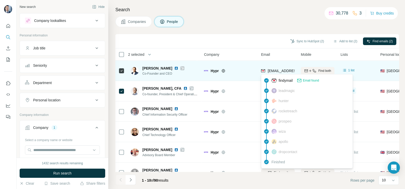
click at [276, 72] on span "[EMAIL_ADDRESS][DOMAIN_NAME]" at bounding box center [297, 71] width 60 height 4
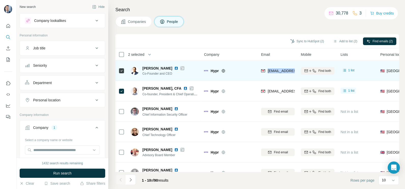
click at [276, 72] on span "[EMAIL_ADDRESS][DOMAIN_NAME]" at bounding box center [297, 71] width 60 height 4
click at [277, 66] on div "[EMAIL_ADDRESS][DOMAIN_NAME]" at bounding box center [278, 71] width 34 height 14
click at [276, 67] on div "[EMAIL_ADDRESS][DOMAIN_NAME]" at bounding box center [278, 71] width 34 height 14
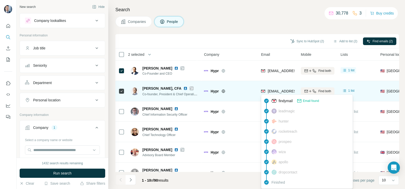
click at [279, 91] on span "[EMAIL_ADDRESS][DOMAIN_NAME]" at bounding box center [297, 91] width 60 height 4
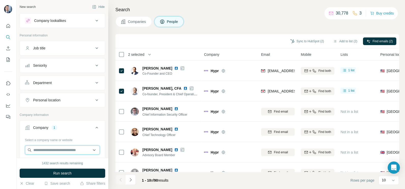
click at [67, 148] on input "text" at bounding box center [62, 149] width 75 height 9
paste input "**********"
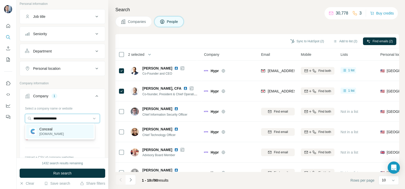
type input "**********"
click at [59, 131] on div "Conceal [DOMAIN_NAME]" at bounding box center [59, 131] width 67 height 14
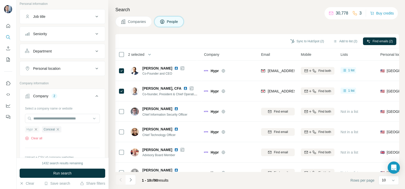
click at [36, 127] on icon "button" at bounding box center [36, 129] width 4 height 4
click at [59, 171] on span "Run search" at bounding box center [62, 172] width 18 height 5
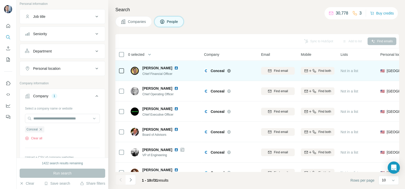
click at [226, 71] on div "Conceal" at bounding box center [232, 70] width 44 height 5
click at [227, 71] on icon at bounding box center [228, 70] width 3 height 3
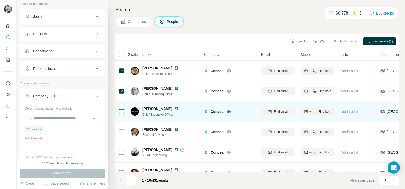
click at [123, 107] on div at bounding box center [121, 111] width 6 height 14
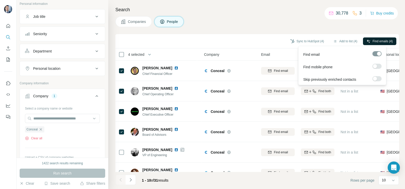
click at [386, 44] on button "Find emails (4)" at bounding box center [379, 41] width 33 height 8
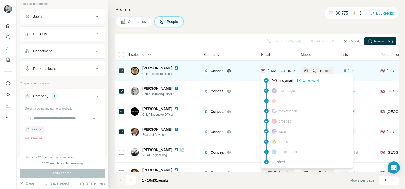
click at [290, 69] on span "[EMAIL_ADDRESS][DOMAIN_NAME]" at bounding box center [297, 71] width 60 height 4
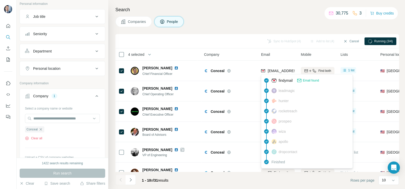
click at [243, 8] on h4 "Search" at bounding box center [256, 9] width 283 height 7
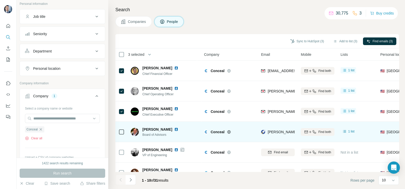
click at [174, 127] on img at bounding box center [176, 129] width 4 height 4
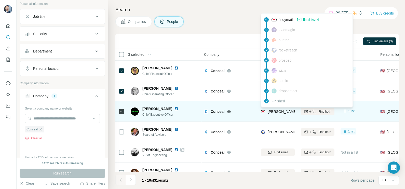
click at [280, 113] on span "[PERSON_NAME][EMAIL_ADDRESS][PERSON_NAME][DOMAIN_NAME]" at bounding box center [326, 111] width 119 height 4
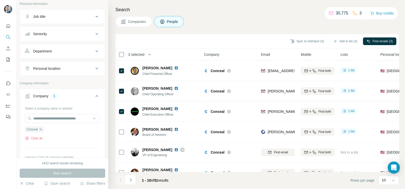
click at [216, 22] on div "Companies People" at bounding box center [256, 21] width 283 height 11
click at [297, 41] on button "Sync to HubSpot (3)" at bounding box center [307, 41] width 41 height 8
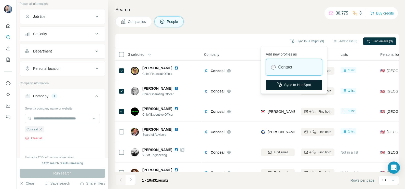
click at [281, 86] on button "Sync to HubSpot" at bounding box center [293, 85] width 56 height 10
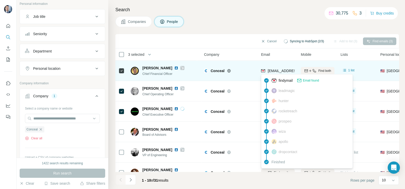
click at [277, 69] on span "[EMAIL_ADDRESS][DOMAIN_NAME]" at bounding box center [297, 71] width 60 height 4
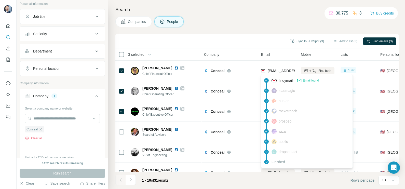
click at [239, 30] on div "Search Companies People Sync to HubSpot (3) Add to list (3) Find emails (3) 3 s…" at bounding box center [256, 94] width 296 height 189
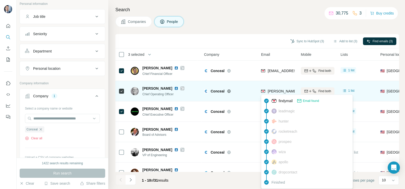
click at [287, 94] on div "[PERSON_NAME][EMAIL_ADDRESS][PERSON_NAME][DOMAIN_NAME]" at bounding box center [322, 92] width 122 height 6
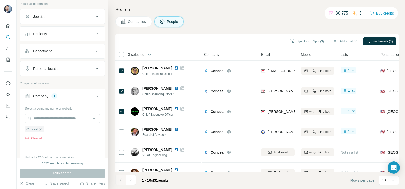
click at [253, 41] on div "Sync to HubSpot (3) Add to list (3) Find emails (3)" at bounding box center [257, 41] width 278 height 9
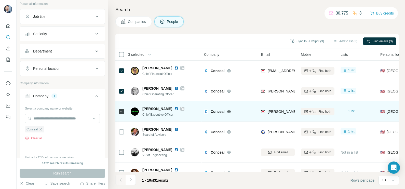
click at [280, 113] on span "[PERSON_NAME][EMAIL_ADDRESS][PERSON_NAME][DOMAIN_NAME]" at bounding box center [326, 111] width 119 height 4
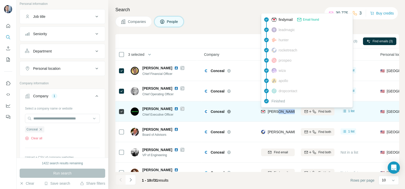
click at [280, 113] on span "[PERSON_NAME][EMAIL_ADDRESS][PERSON_NAME][DOMAIN_NAME]" at bounding box center [326, 111] width 119 height 4
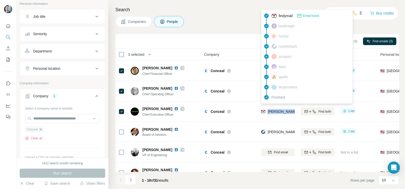
click at [41, 130] on icon "button" at bounding box center [41, 129] width 4 height 4
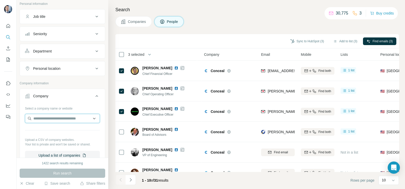
click at [50, 117] on input "text" at bounding box center [62, 118] width 75 height 9
type input "**********"
click at [62, 132] on div "Illumix [DOMAIN_NAME]" at bounding box center [59, 131] width 67 height 14
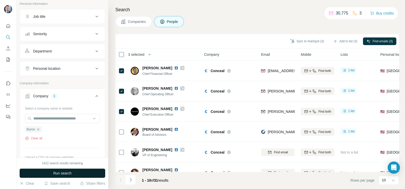
click at [70, 174] on span "Run search" at bounding box center [62, 172] width 18 height 5
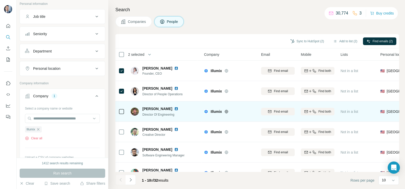
click at [119, 115] on div at bounding box center [121, 111] width 6 height 14
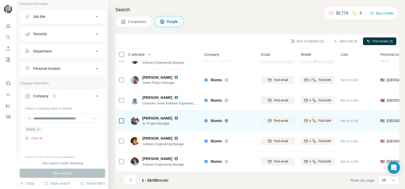
scroll to position [95, 0]
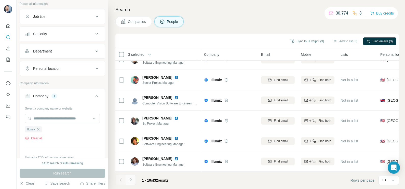
click at [131, 180] on icon "Navigate to next page" at bounding box center [131, 179] width 2 height 3
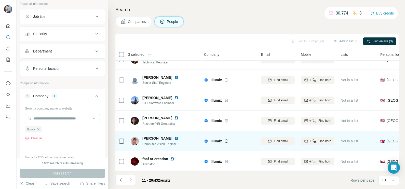
scroll to position [0, 0]
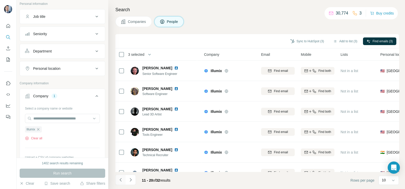
click at [120, 179] on icon "Navigate to previous page" at bounding box center [120, 179] width 2 height 3
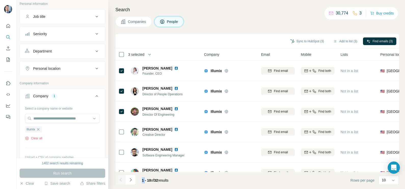
click at [120, 179] on div at bounding box center [120, 180] width 10 height 10
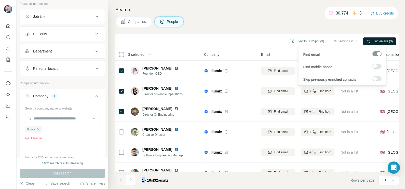
click at [382, 40] on span "Find emails (3)" at bounding box center [382, 41] width 20 height 5
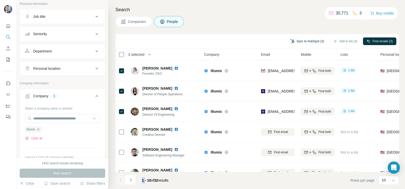
click at [310, 40] on button "Sync to HubSpot (3)" at bounding box center [307, 41] width 41 height 8
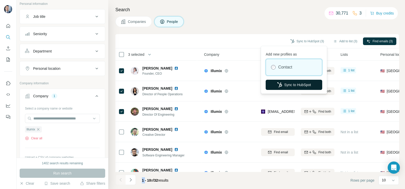
click at [292, 83] on button "Sync to HubSpot" at bounding box center [293, 85] width 56 height 10
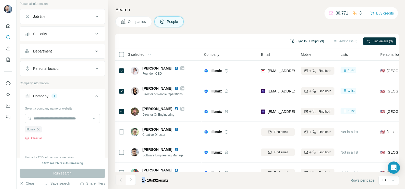
click at [302, 38] on button "Sync to HubSpot (3)" at bounding box center [307, 41] width 41 height 8
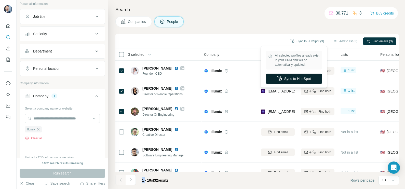
click at [287, 76] on button "Sync to HubSpot" at bounding box center [293, 79] width 56 height 10
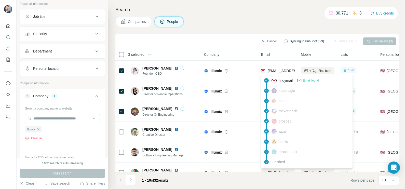
click at [278, 74] on div "findymail Email found leadmagic hunter rocketreach prospeo [PERSON_NAME] apollo…" at bounding box center [307, 121] width 92 height 94
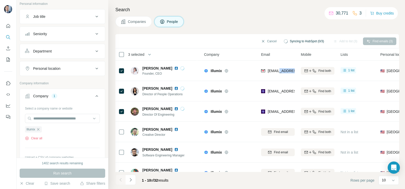
click at [278, 74] on div "[EMAIL_ADDRESS][DOMAIN_NAME]" at bounding box center [278, 71] width 34 height 14
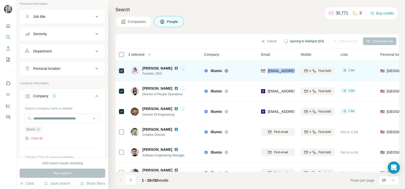
click at [278, 74] on div "[EMAIL_ADDRESS][DOMAIN_NAME]" at bounding box center [278, 71] width 34 height 14
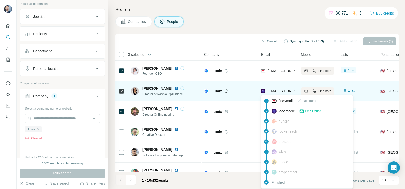
click at [270, 90] on span "[EMAIL_ADDRESS][DOMAIN_NAME]" at bounding box center [297, 91] width 60 height 4
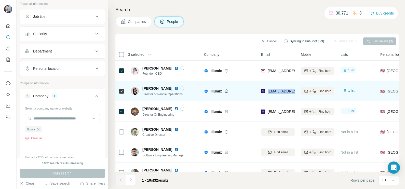
click at [270, 90] on span "[EMAIL_ADDRESS][DOMAIN_NAME]" at bounding box center [297, 91] width 60 height 4
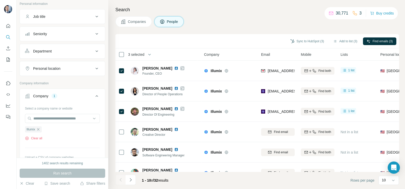
click at [241, 44] on div "Sync to HubSpot (3) Add to list (3) Find emails (3)" at bounding box center [257, 41] width 278 height 9
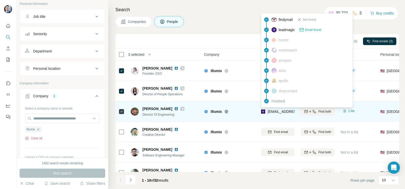
click at [276, 114] on div "[EMAIL_ADDRESS][DOMAIN_NAME]" at bounding box center [292, 112] width 63 height 6
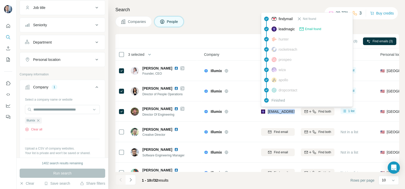
scroll to position [63, 0]
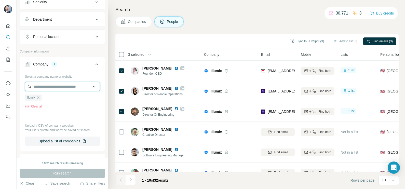
click at [55, 85] on input "text" at bounding box center [62, 86] width 75 height 9
drag, startPoint x: 69, startPoint y: 114, endPoint x: 49, endPoint y: 100, distance: 24.0
click at [68, 114] on div "Select a company name or website Illumix Clear all Upload a CSV of company webs…" at bounding box center [62, 108] width 75 height 73
click at [41, 96] on div "Illumix" at bounding box center [33, 97] width 17 height 6
click at [38, 96] on icon "button" at bounding box center [38, 97] width 4 height 4
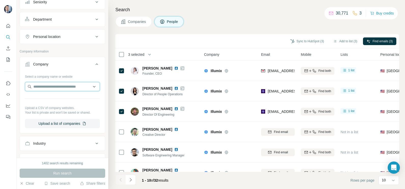
click at [48, 84] on input "text" at bounding box center [62, 86] width 75 height 9
paste input "**********"
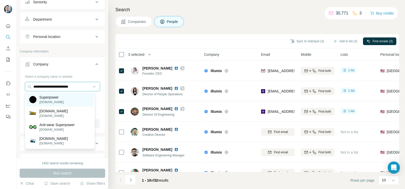
type input "**********"
click at [62, 100] on p "[DOMAIN_NAME]" at bounding box center [51, 102] width 24 height 5
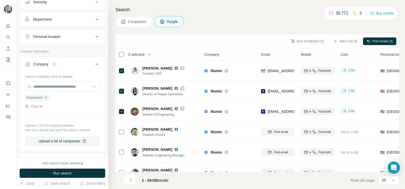
click at [84, 168] on div "1402 search results remaining Run search Clear Save search Share filters" at bounding box center [63, 173] width 92 height 31
click at [84, 169] on button "Run search" at bounding box center [63, 172] width 86 height 9
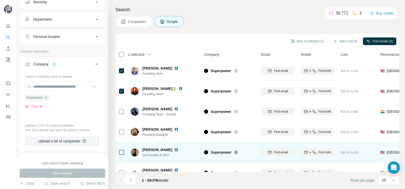
click at [117, 154] on td at bounding box center [121, 152] width 12 height 20
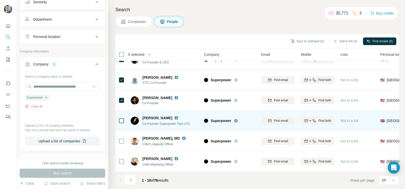
scroll to position [95, 0]
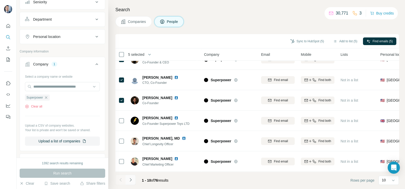
click at [132, 177] on icon "Navigate to next page" at bounding box center [130, 179] width 5 height 5
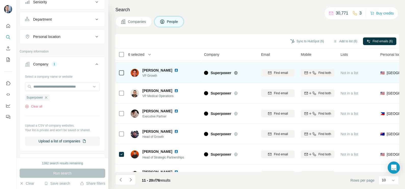
scroll to position [32, 0]
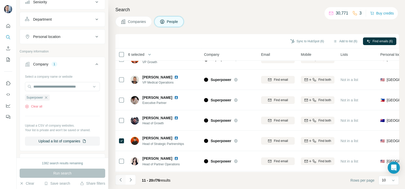
click at [119, 182] on button "Navigate to previous page" at bounding box center [120, 180] width 10 height 10
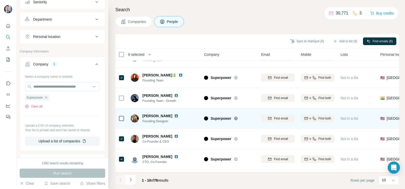
scroll to position [0, 0]
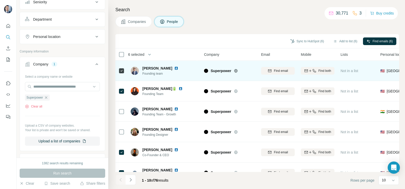
click at [174, 67] on img at bounding box center [176, 68] width 4 height 4
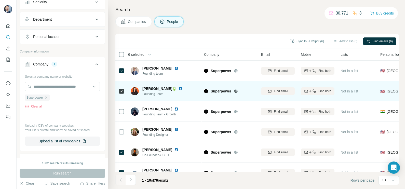
click at [178, 89] on img at bounding box center [180, 89] width 4 height 4
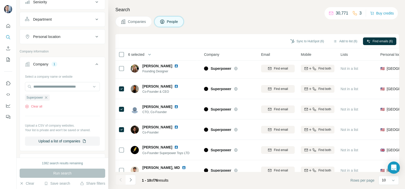
scroll to position [95, 0]
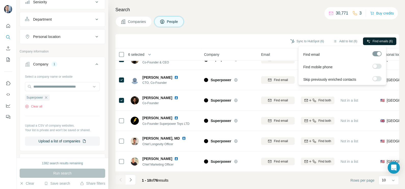
click at [372, 38] on button "Find emails (6)" at bounding box center [379, 41] width 33 height 8
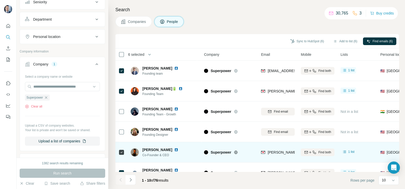
scroll to position [0, 0]
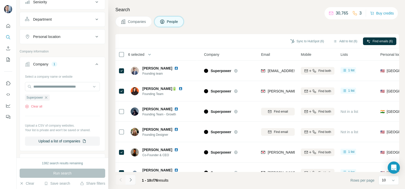
click at [133, 181] on button "Navigate to next page" at bounding box center [130, 180] width 10 height 10
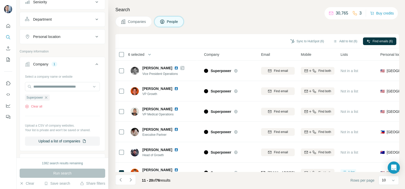
click at [115, 179] on div "Search Companies People Sync to HubSpot (6) Add to list (6) Find emails (6) 6 s…" at bounding box center [256, 94] width 296 height 189
click at [121, 179] on icon "Navigate to previous page" at bounding box center [120, 179] width 5 height 5
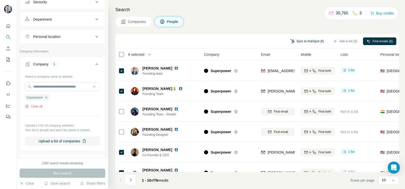
click at [304, 41] on button "Sync to HubSpot (6)" at bounding box center [307, 41] width 41 height 8
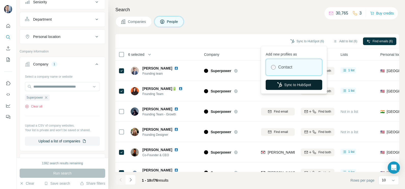
click at [289, 82] on button "Sync to HubSpot" at bounding box center [293, 85] width 56 height 10
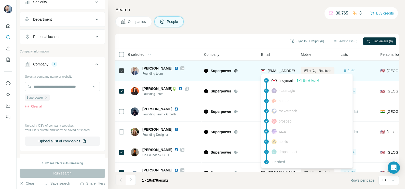
click at [281, 69] on span "[EMAIL_ADDRESS][DOMAIN_NAME]" at bounding box center [297, 71] width 60 height 4
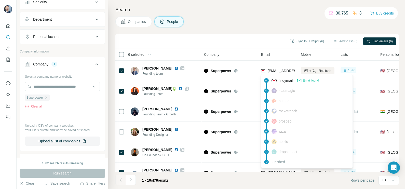
click at [224, 44] on div "Sync to HubSpot (6) Add to list (6) Find emails (6)" at bounding box center [257, 41] width 278 height 9
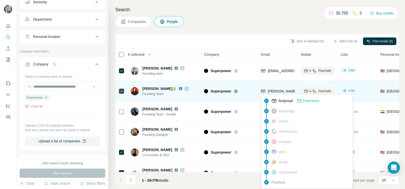
click at [274, 90] on span "[PERSON_NAME][EMAIL_ADDRESS][DOMAIN_NAME]" at bounding box center [312, 91] width 90 height 4
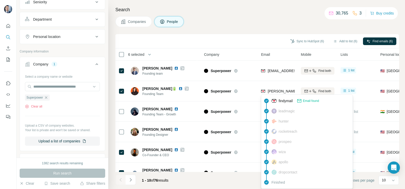
click at [218, 32] on div "Search Companies People Sync to HubSpot (6) Add to list (6) Find emails (6) 6 s…" at bounding box center [256, 94] width 296 height 189
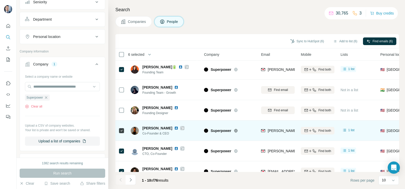
scroll to position [32, 0]
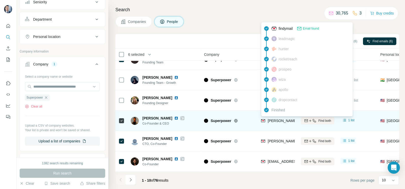
click at [275, 120] on span "[PERSON_NAME][EMAIL_ADDRESS][DOMAIN_NAME]" at bounding box center [312, 121] width 90 height 4
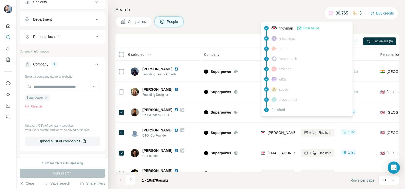
scroll to position [63, 0]
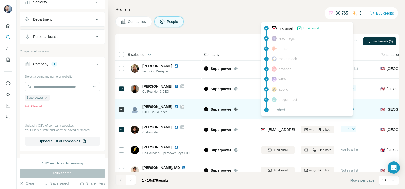
click at [250, 116] on td "Superpower" at bounding box center [229, 109] width 57 height 20
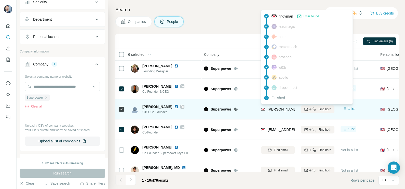
click at [274, 108] on span "[PERSON_NAME][EMAIL_ADDRESS][DOMAIN_NAME]" at bounding box center [312, 109] width 90 height 4
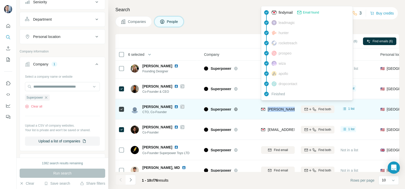
click at [274, 108] on span "[PERSON_NAME][EMAIL_ADDRESS][DOMAIN_NAME]" at bounding box center [312, 109] width 90 height 4
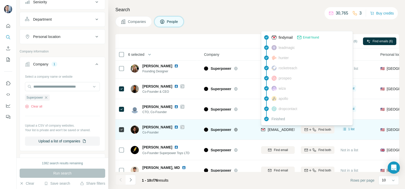
click at [272, 127] on span "[EMAIL_ADDRESS][DOMAIN_NAME]" at bounding box center [297, 129] width 60 height 4
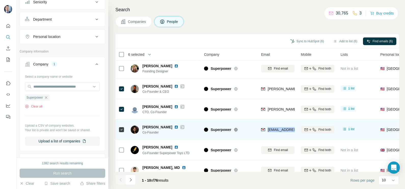
click at [272, 127] on span "[EMAIL_ADDRESS][DOMAIN_NAME]" at bounding box center [295, 129] width 56 height 5
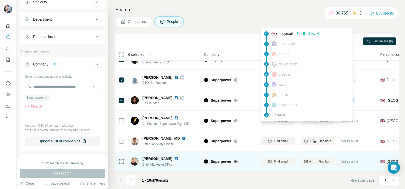
scroll to position [95, 0]
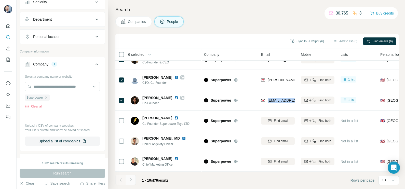
click at [134, 182] on button "Navigate to next page" at bounding box center [130, 180] width 10 height 10
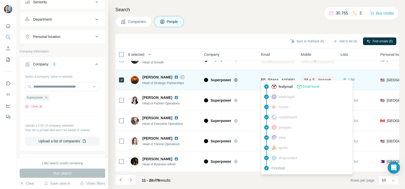
click at [276, 78] on span "[EMAIL_ADDRESS][DOMAIN_NAME]" at bounding box center [297, 80] width 60 height 4
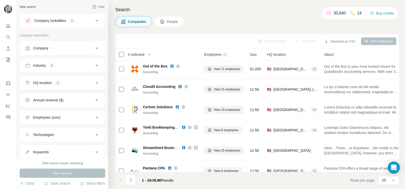
scroll to position [83, 0]
